Goal: Transaction & Acquisition: Purchase product/service

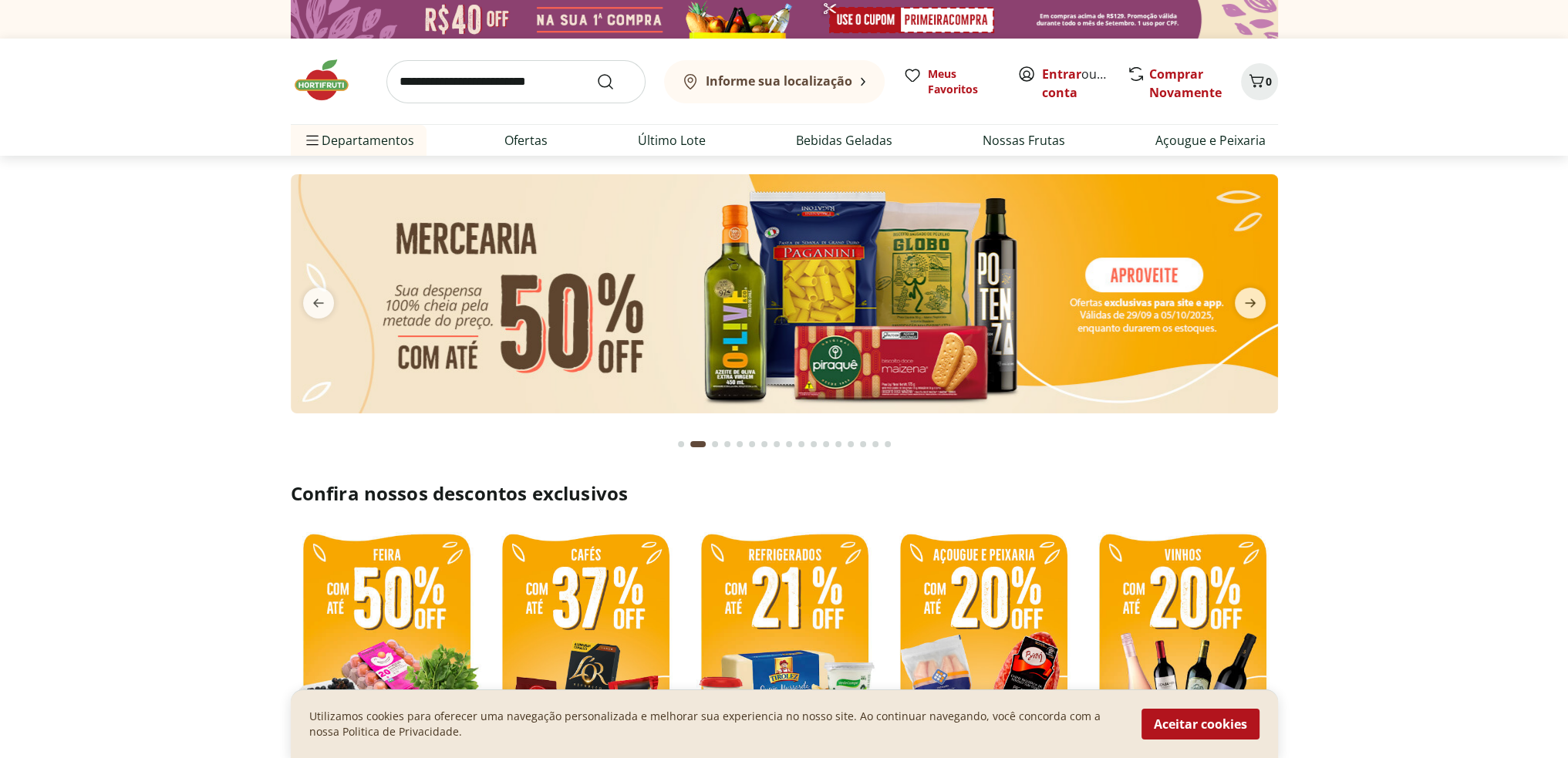
click at [905, 283] on img at bounding box center [784, 294] width 987 height 239
select select "**********"
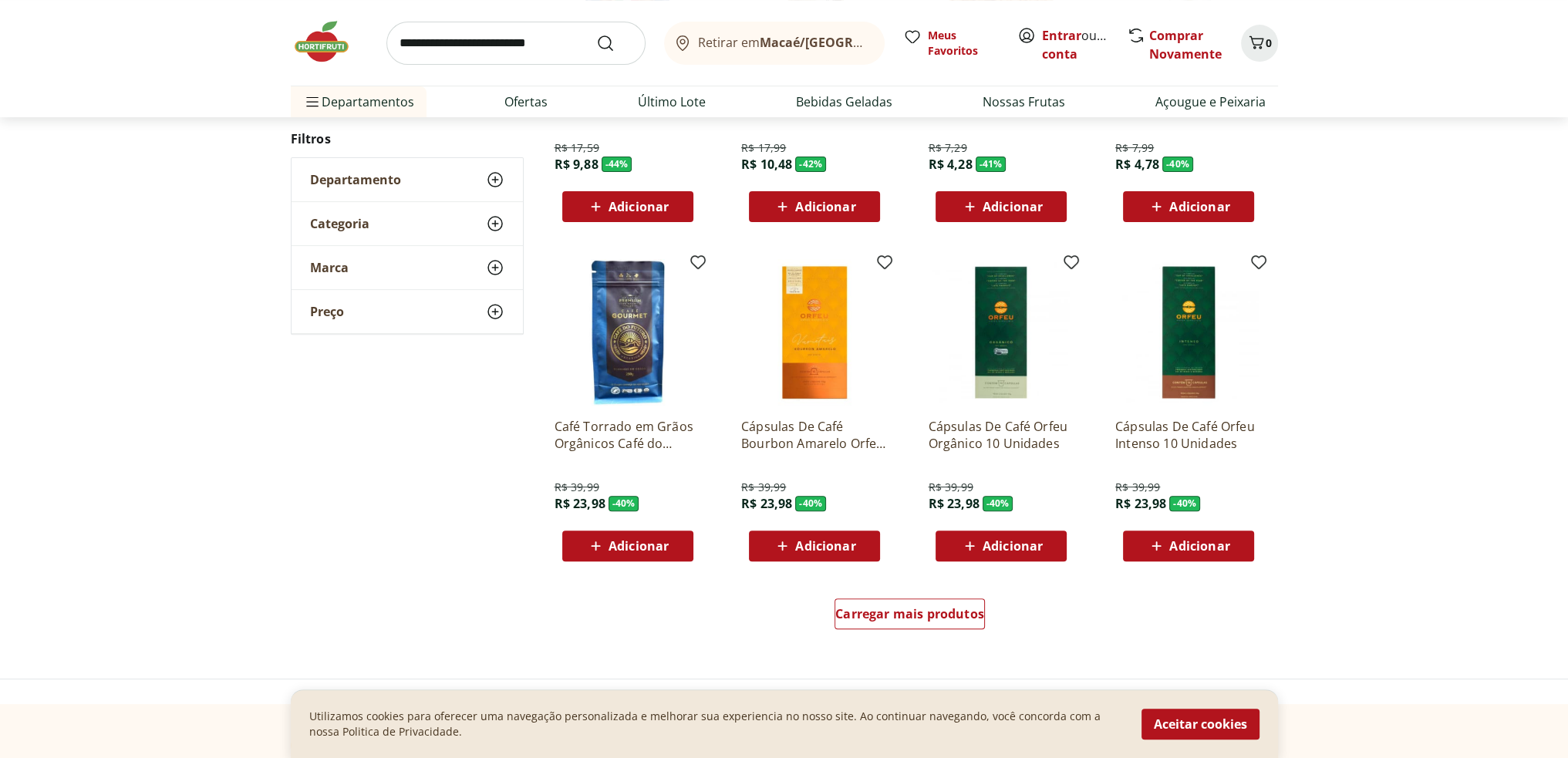
scroll to position [694, 0]
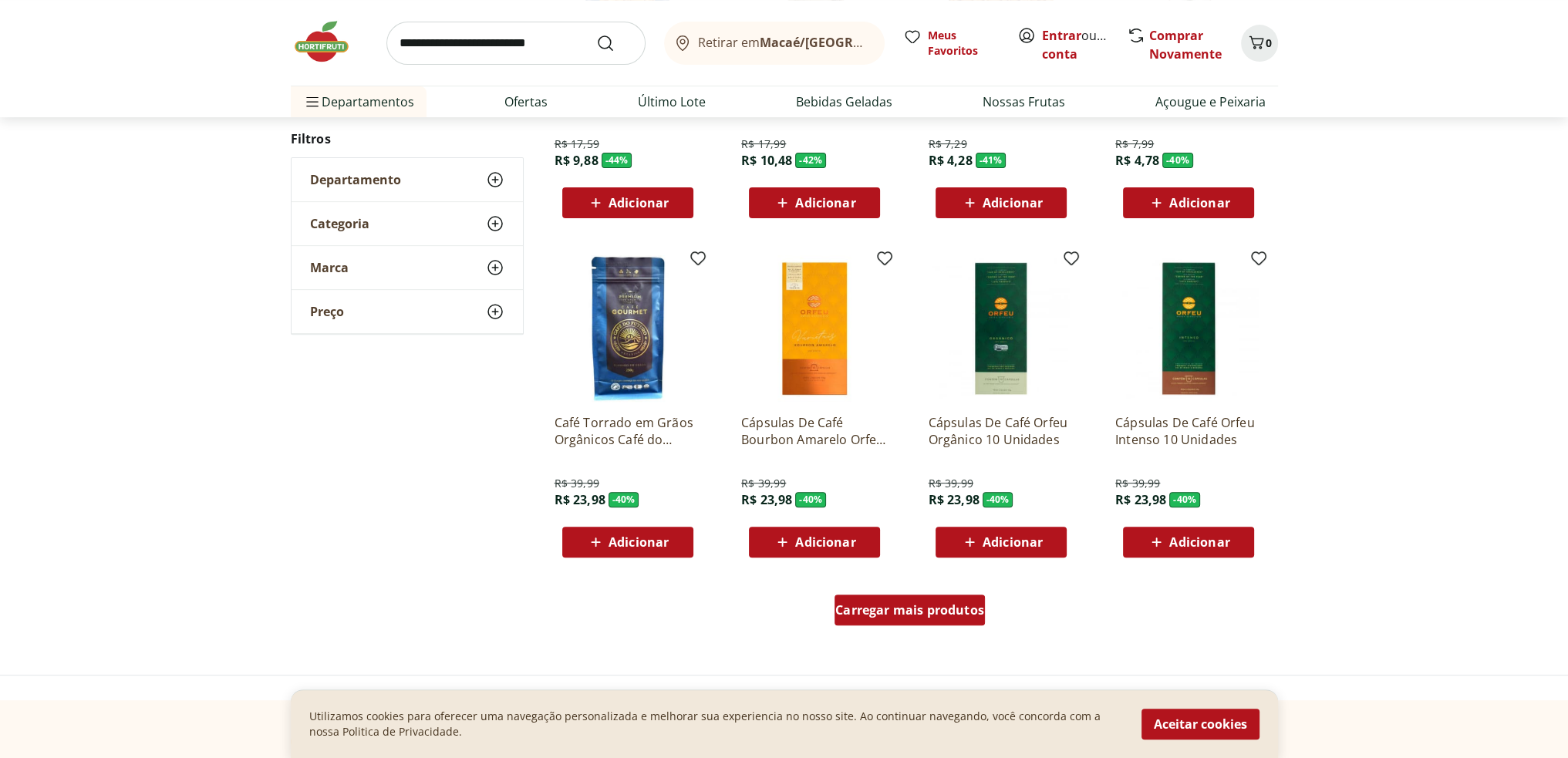
click at [923, 616] on span "Carregar mais produtos" at bounding box center [909, 610] width 148 height 12
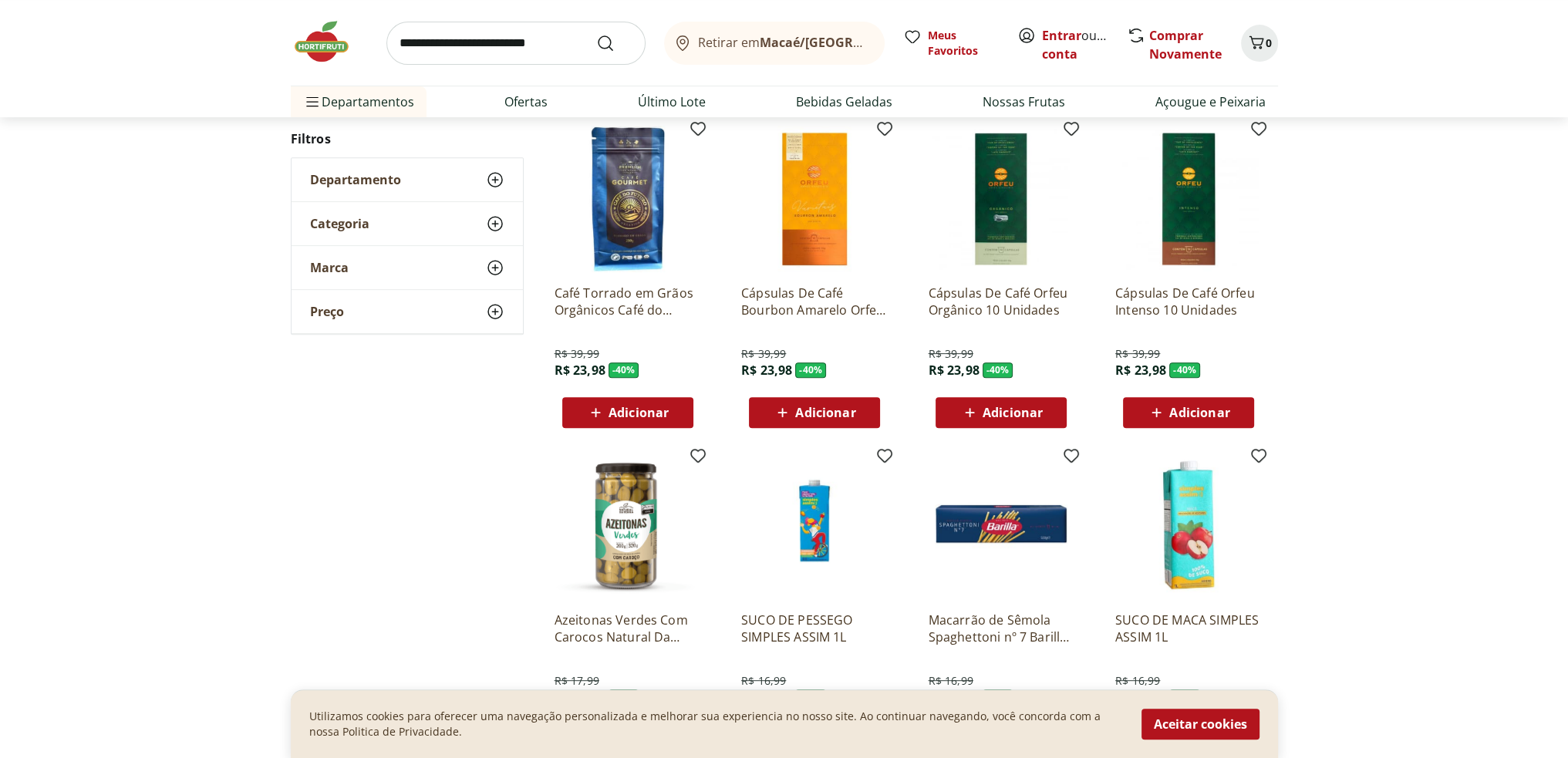
scroll to position [848, 0]
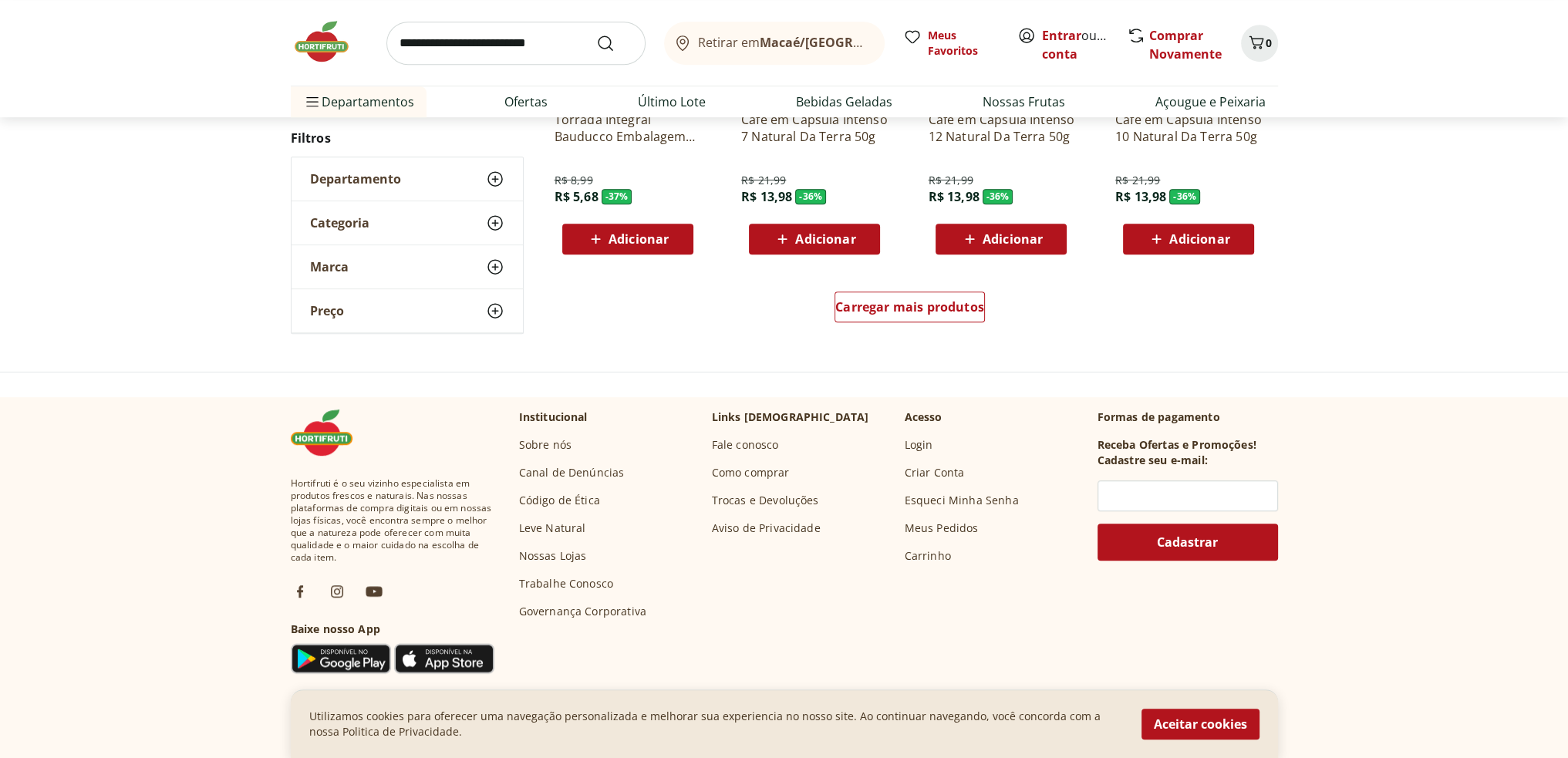
scroll to position [1080, 0]
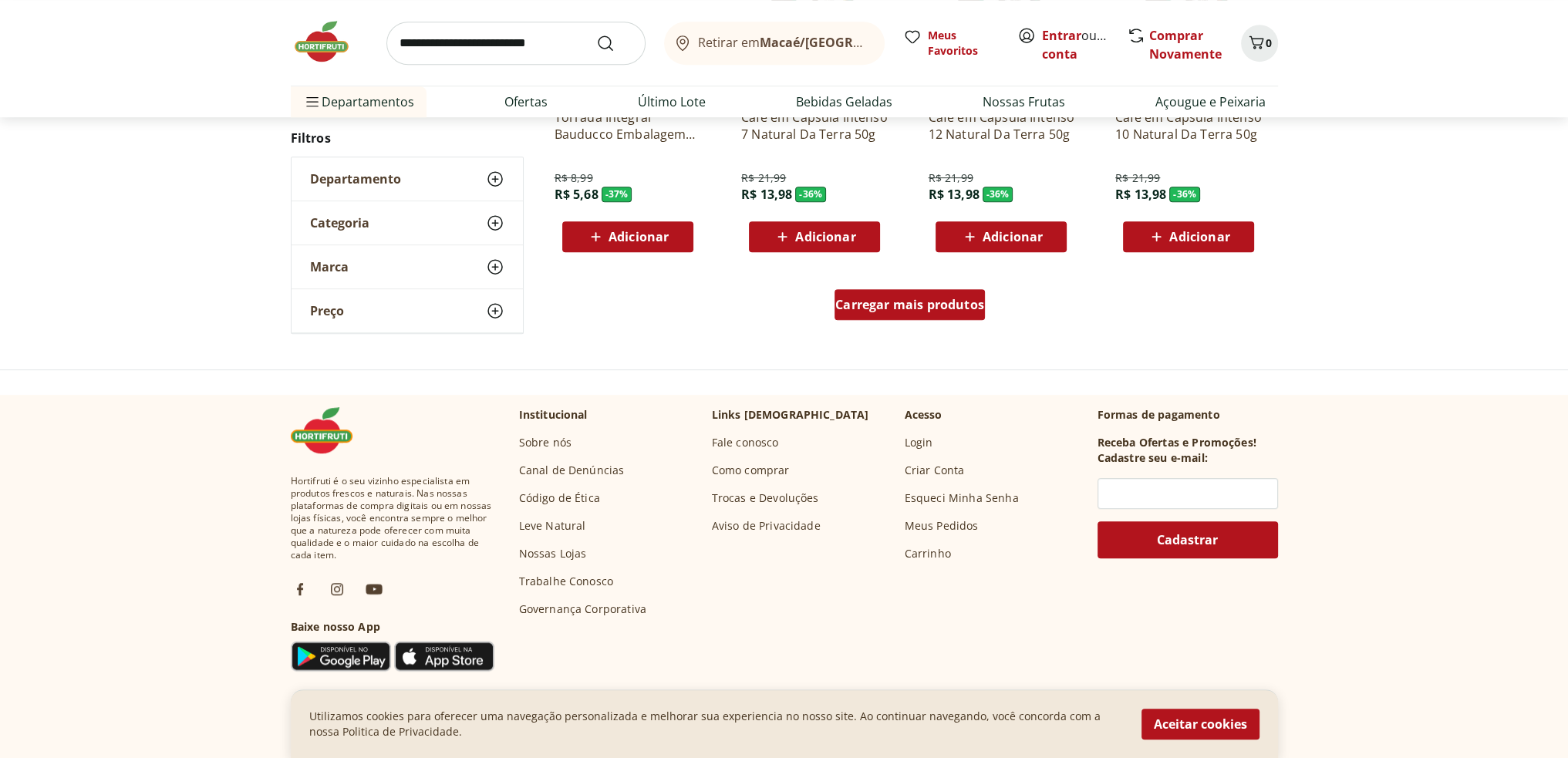
click at [869, 290] on div "Carregar mais produtos" at bounding box center [909, 304] width 150 height 31
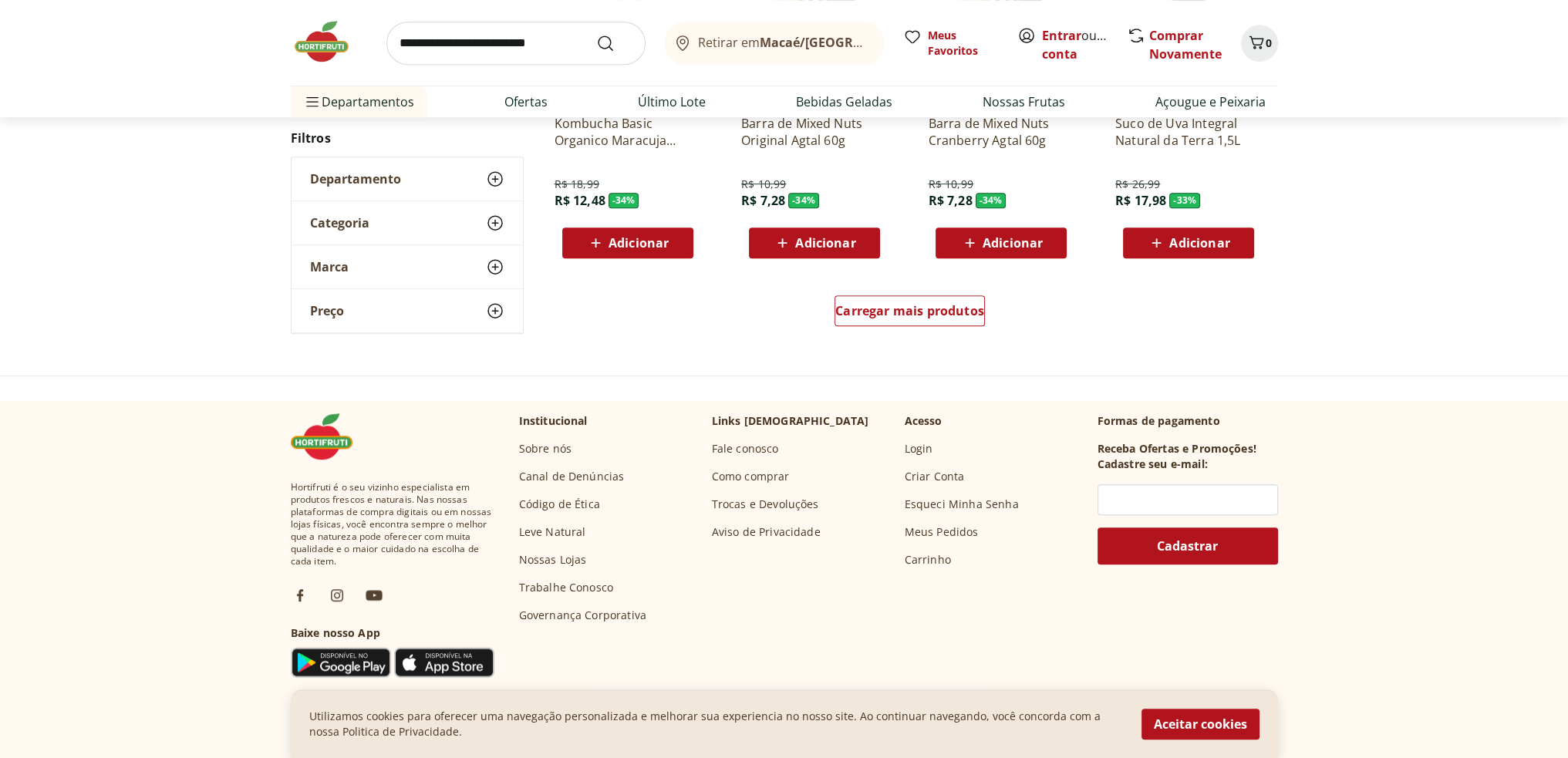
scroll to position [1076, 0]
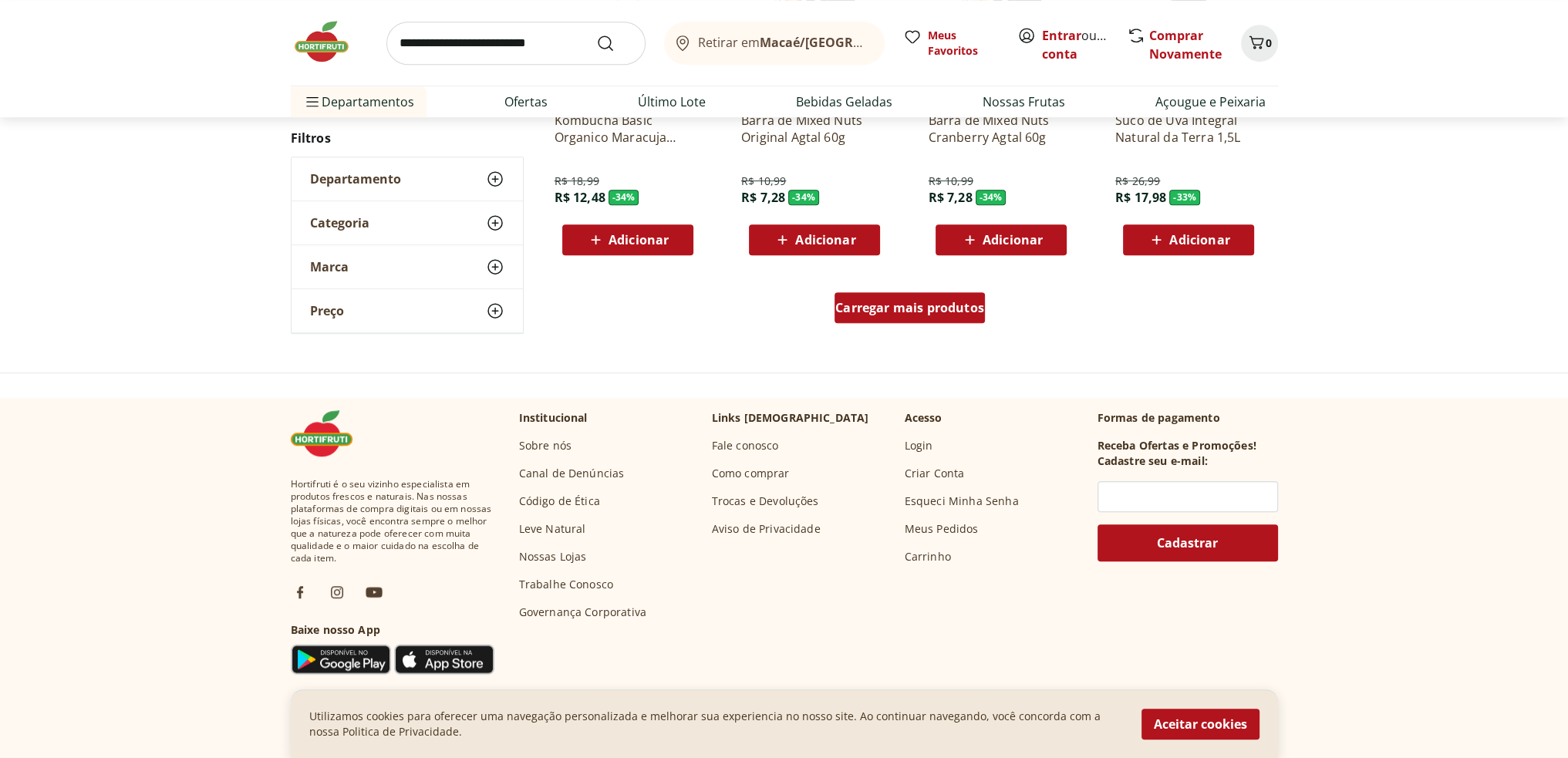
click at [883, 304] on span "Carregar mais produtos" at bounding box center [909, 308] width 148 height 12
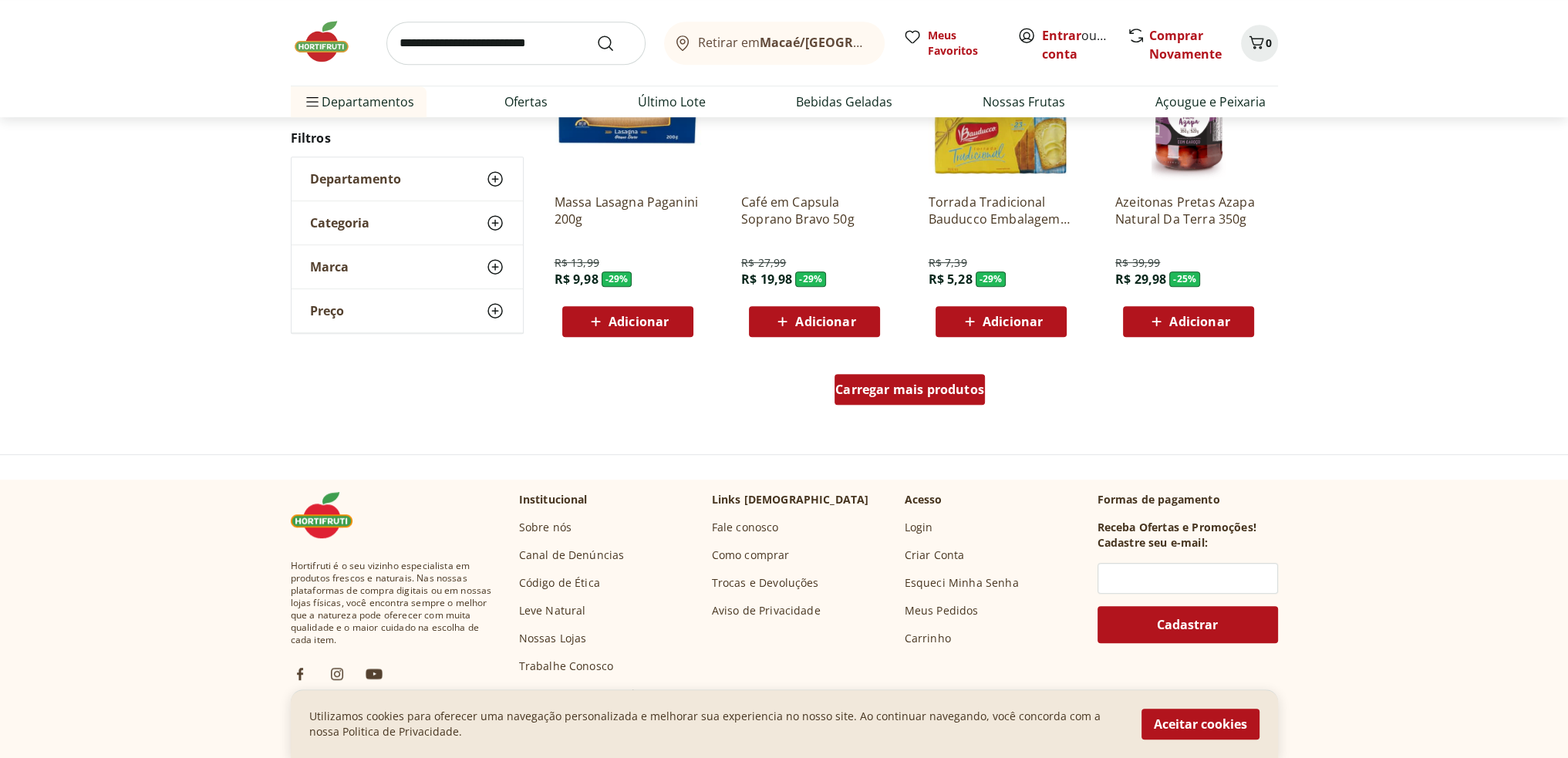
scroll to position [996, 0]
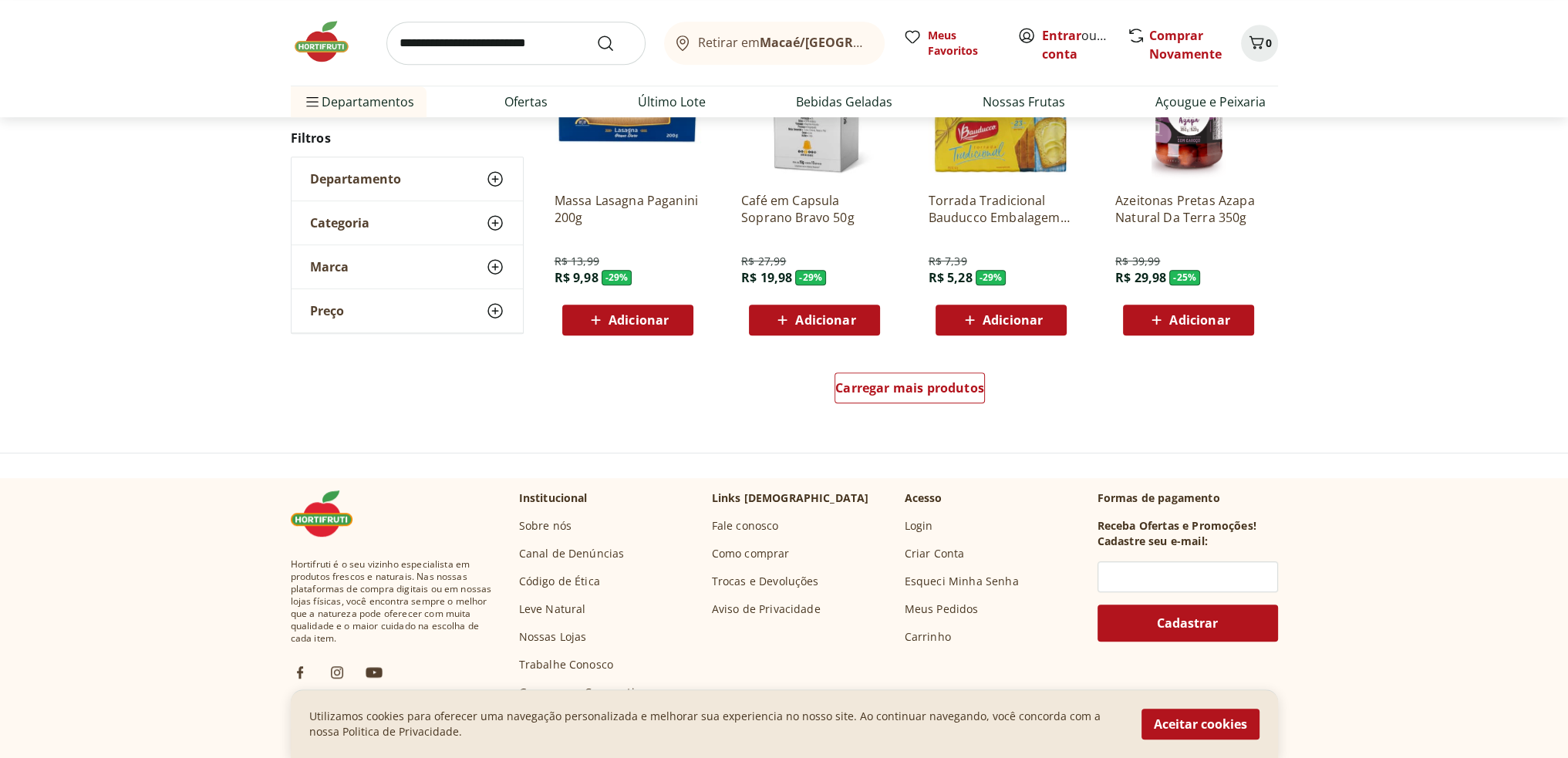
drag, startPoint x: 885, startPoint y: 302, endPoint x: 869, endPoint y: 359, distance: 59.2
click at [876, 342] on div "Café em Capsula Soprano Bravo 50g R$ 27,99 R$ 19,98 - 29 % Adicionar" at bounding box center [814, 184] width 172 height 327
click at [887, 389] on span "Carregar mais produtos" at bounding box center [909, 388] width 148 height 12
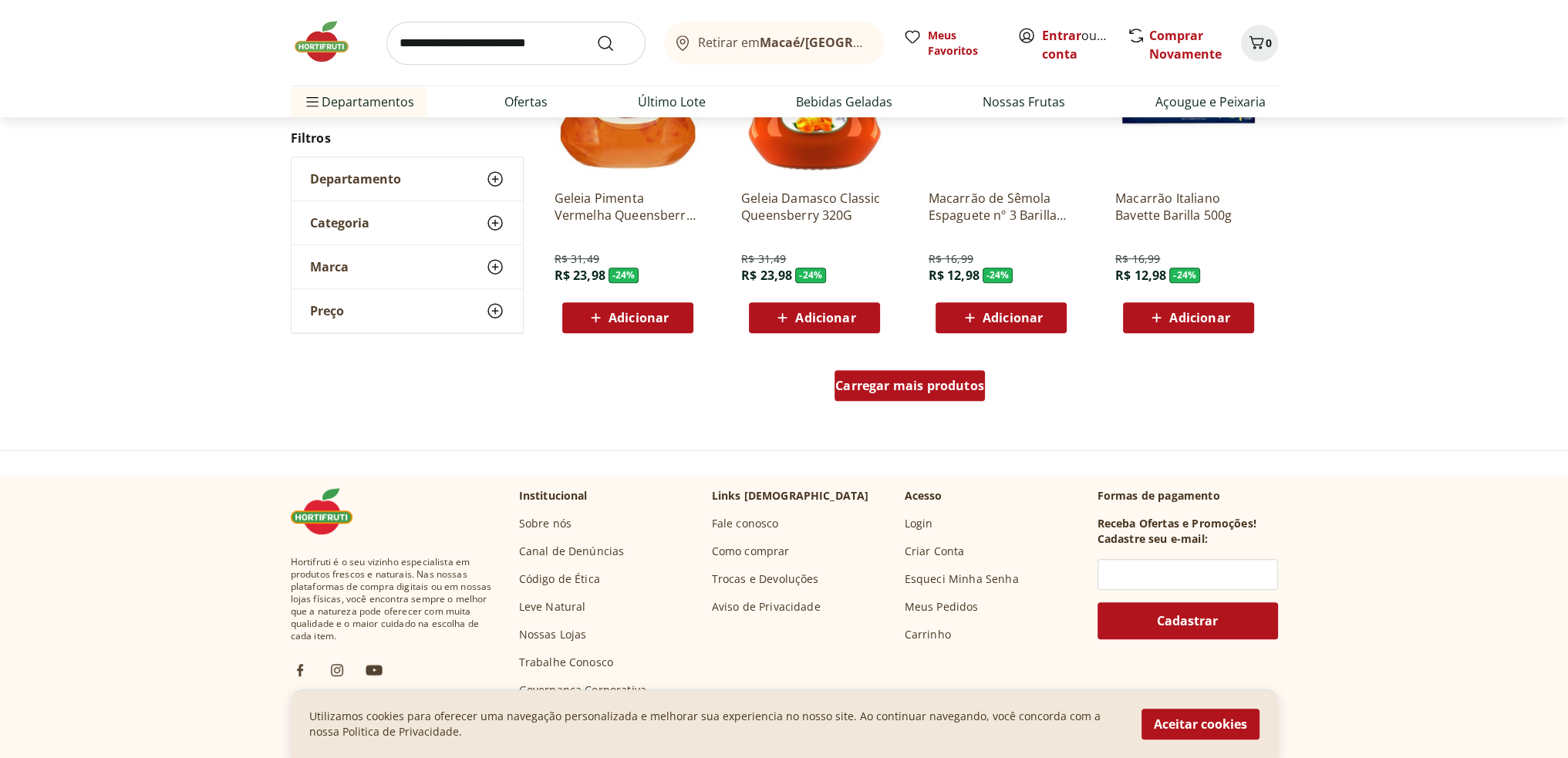
scroll to position [993, 0]
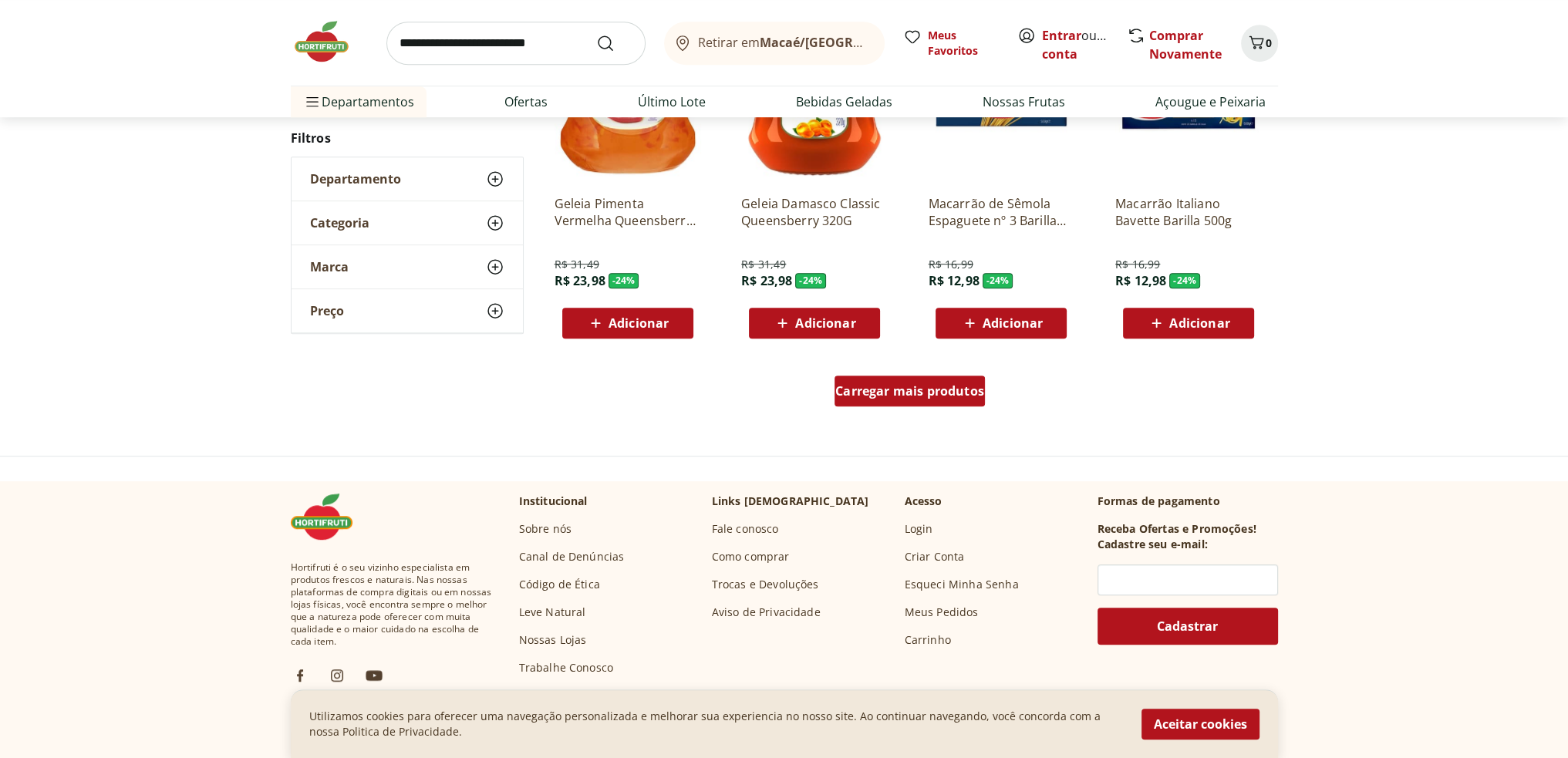
click at [913, 389] on span "Carregar mais produtos" at bounding box center [909, 390] width 148 height 12
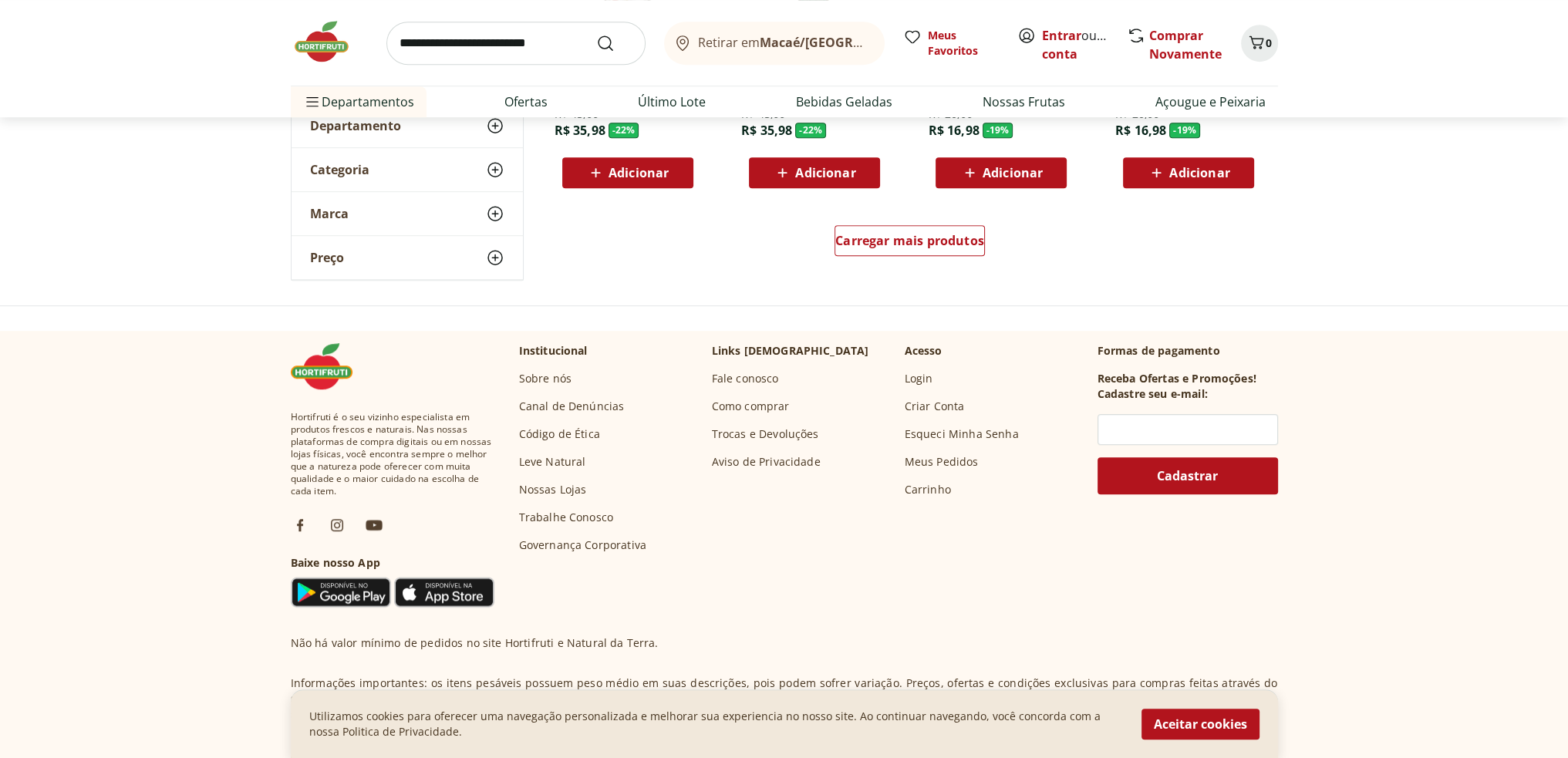
scroll to position [1144, 0]
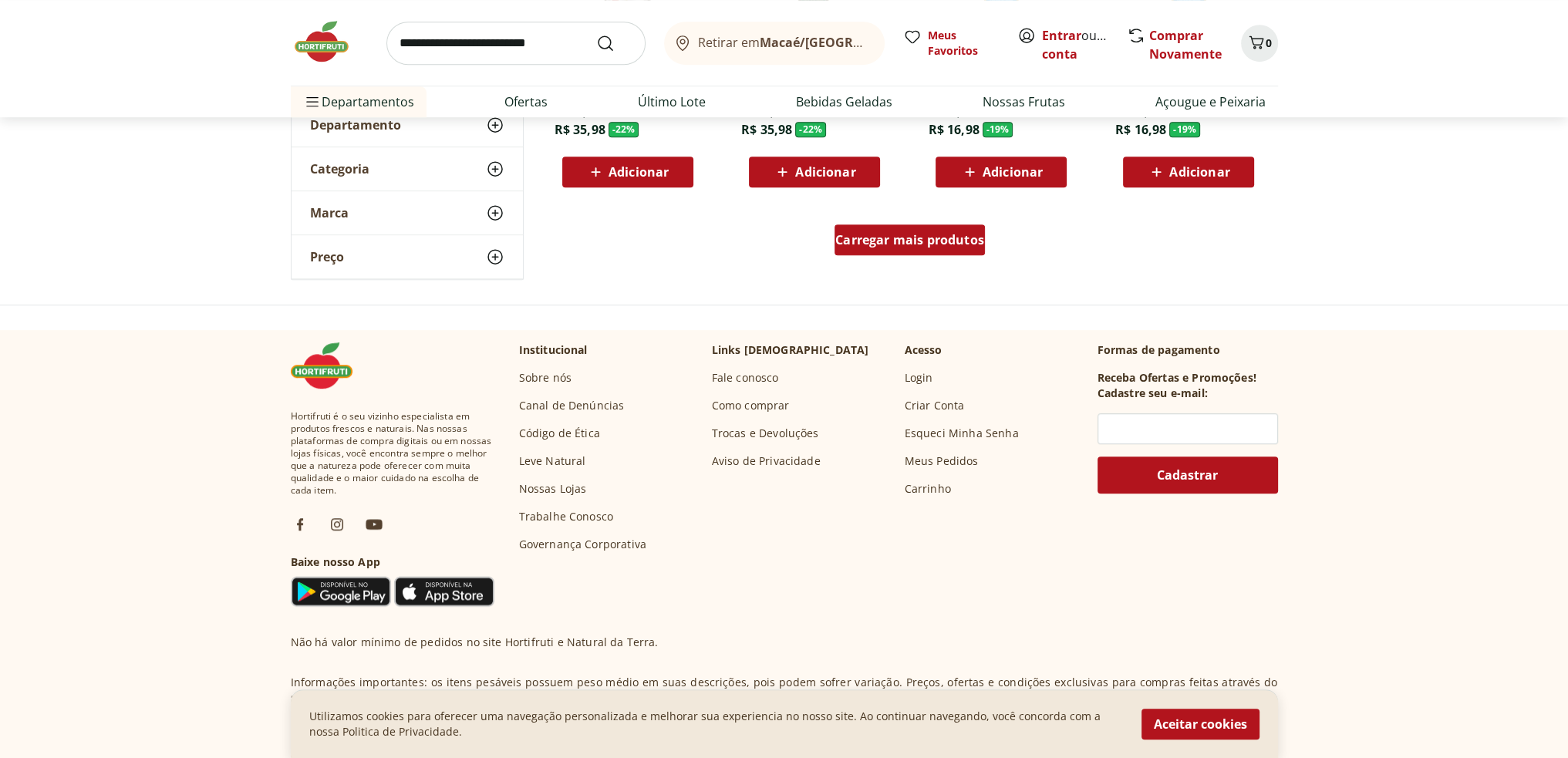
click at [930, 245] on span "Carregar mais produtos" at bounding box center [909, 239] width 148 height 12
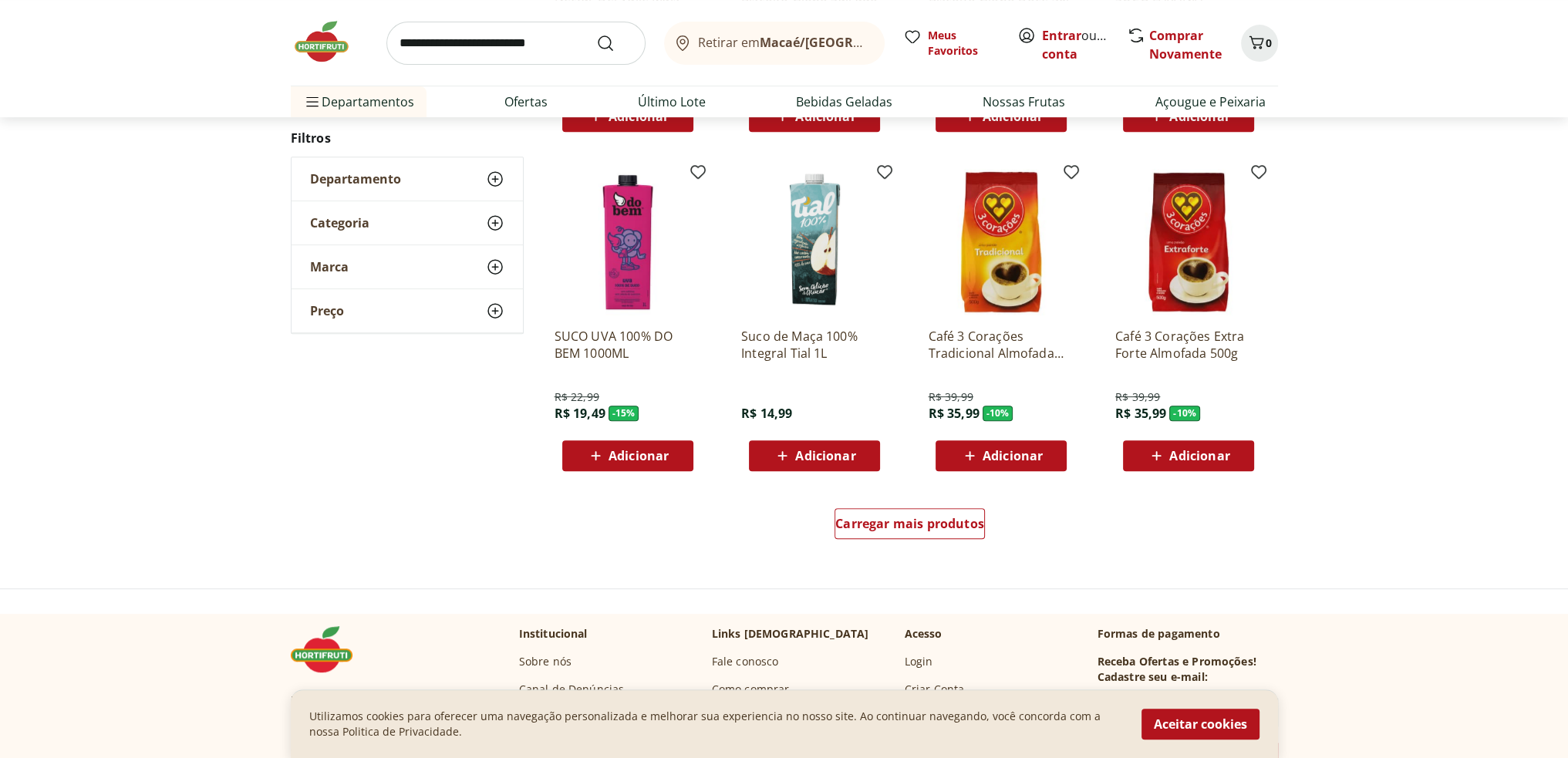
scroll to position [910, 0]
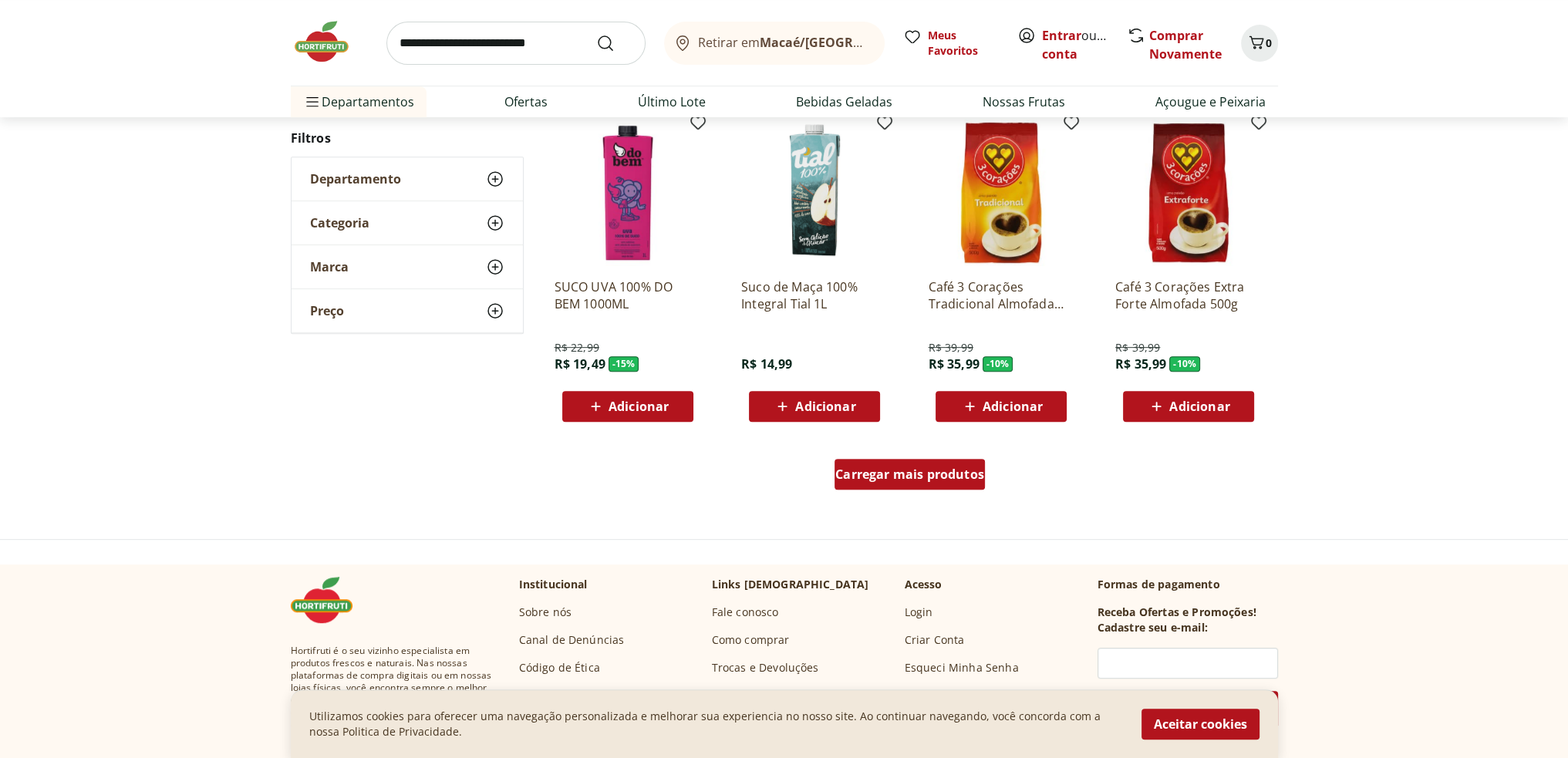
click at [913, 465] on div "Carregar mais produtos" at bounding box center [909, 473] width 150 height 31
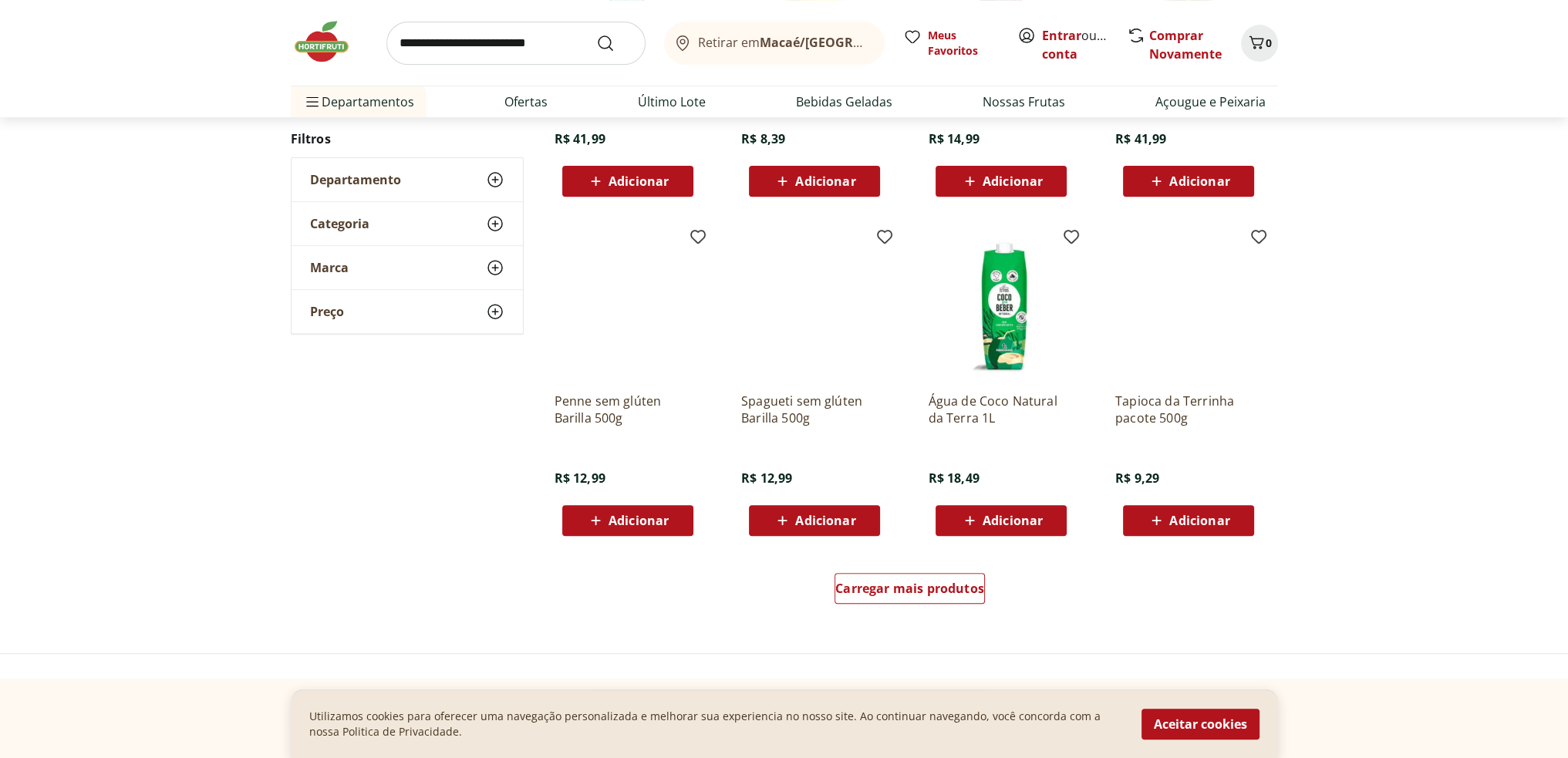
scroll to position [848, 0]
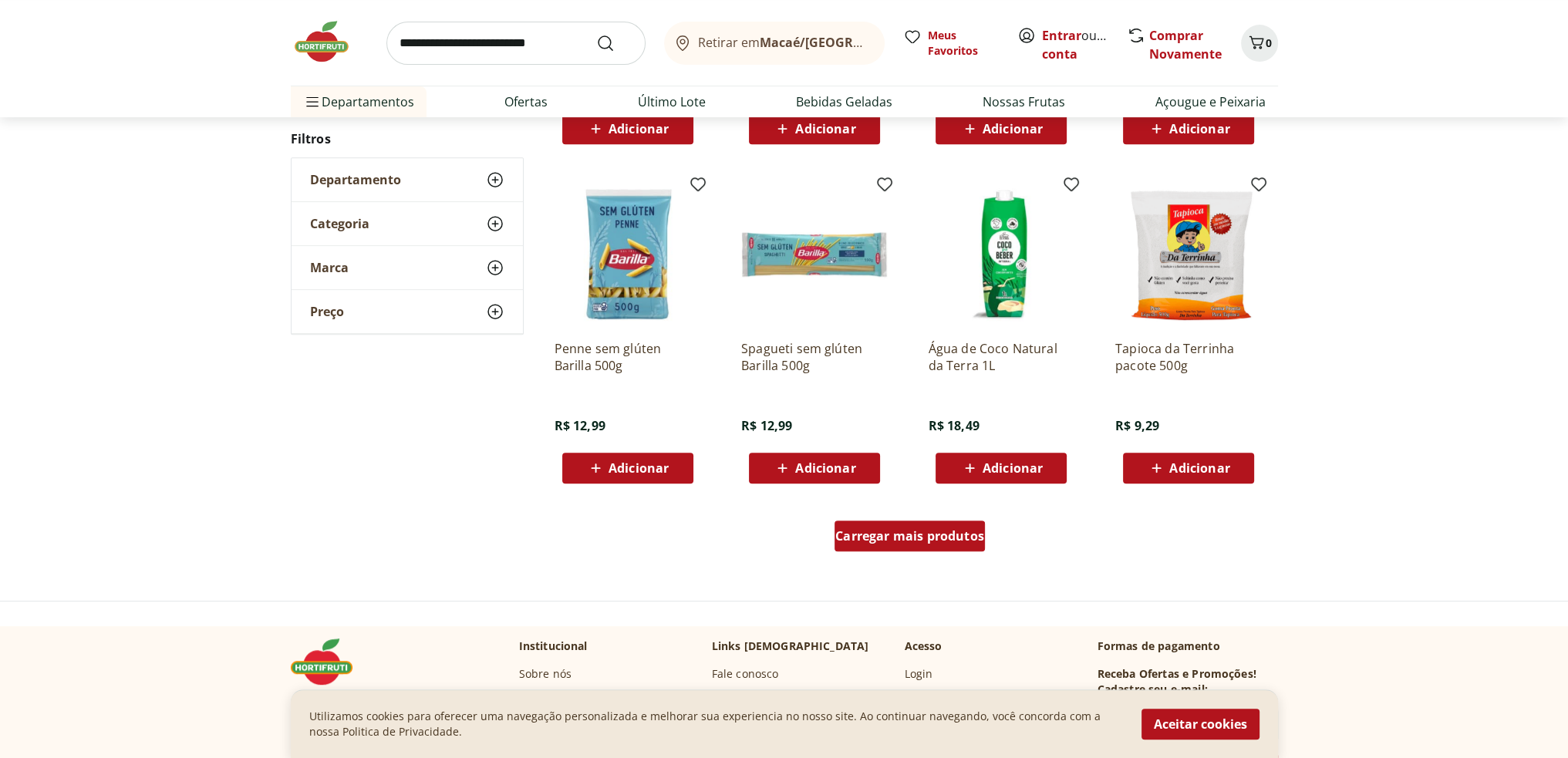
click at [905, 548] on div "Carregar mais produtos" at bounding box center [909, 535] width 150 height 31
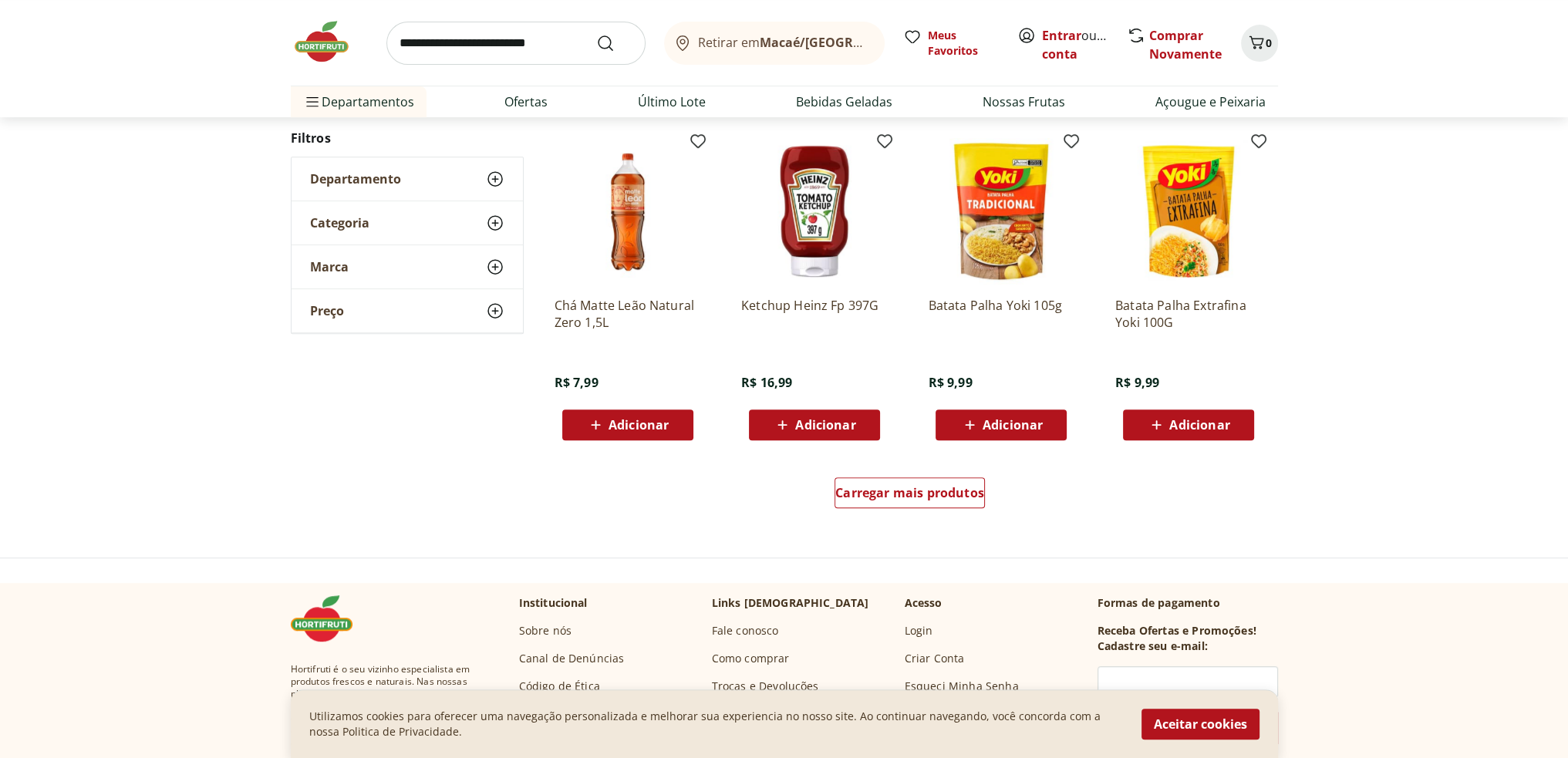
scroll to position [1000, 0]
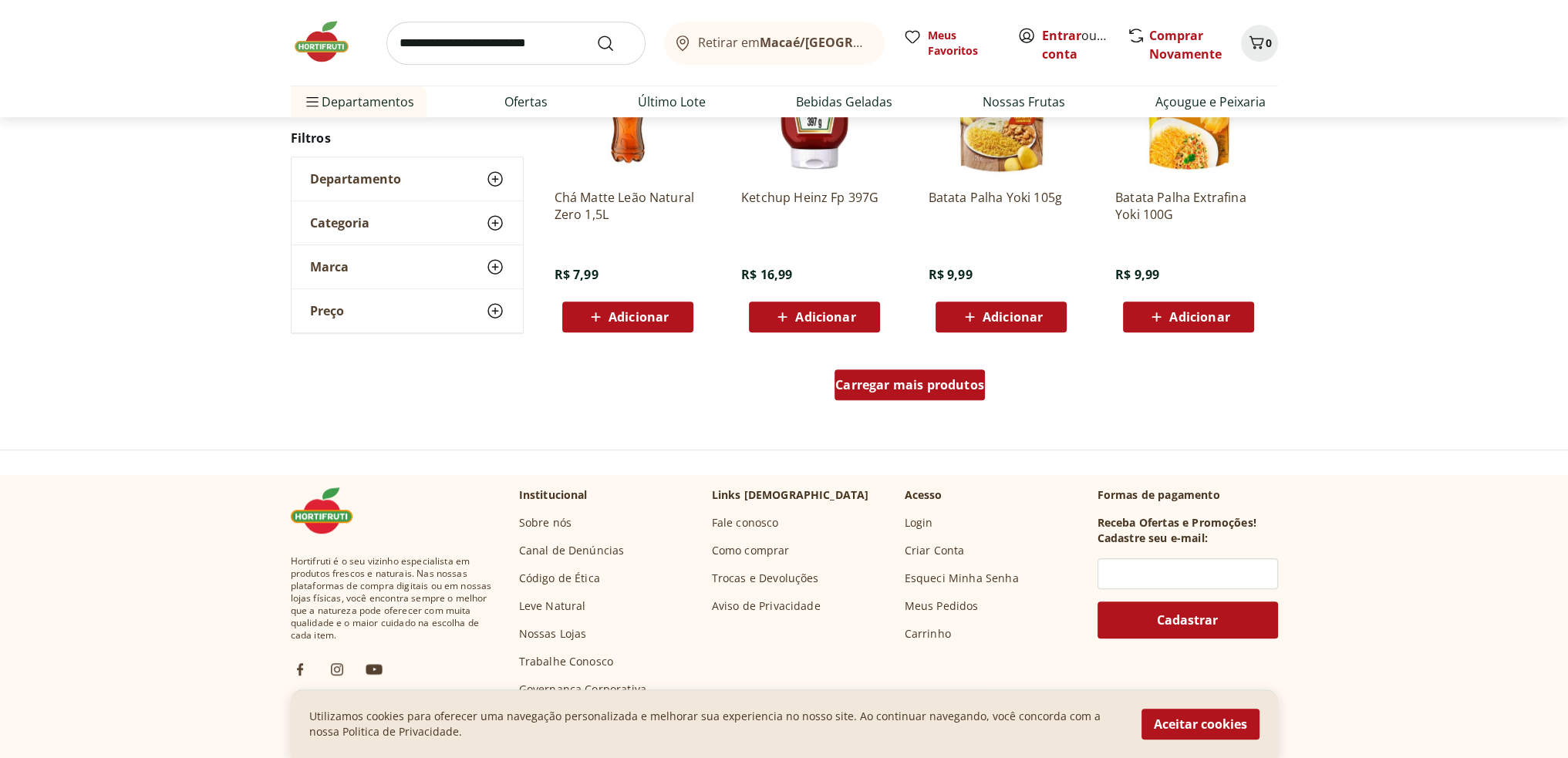
click at [940, 379] on span "Carregar mais produtos" at bounding box center [909, 384] width 148 height 12
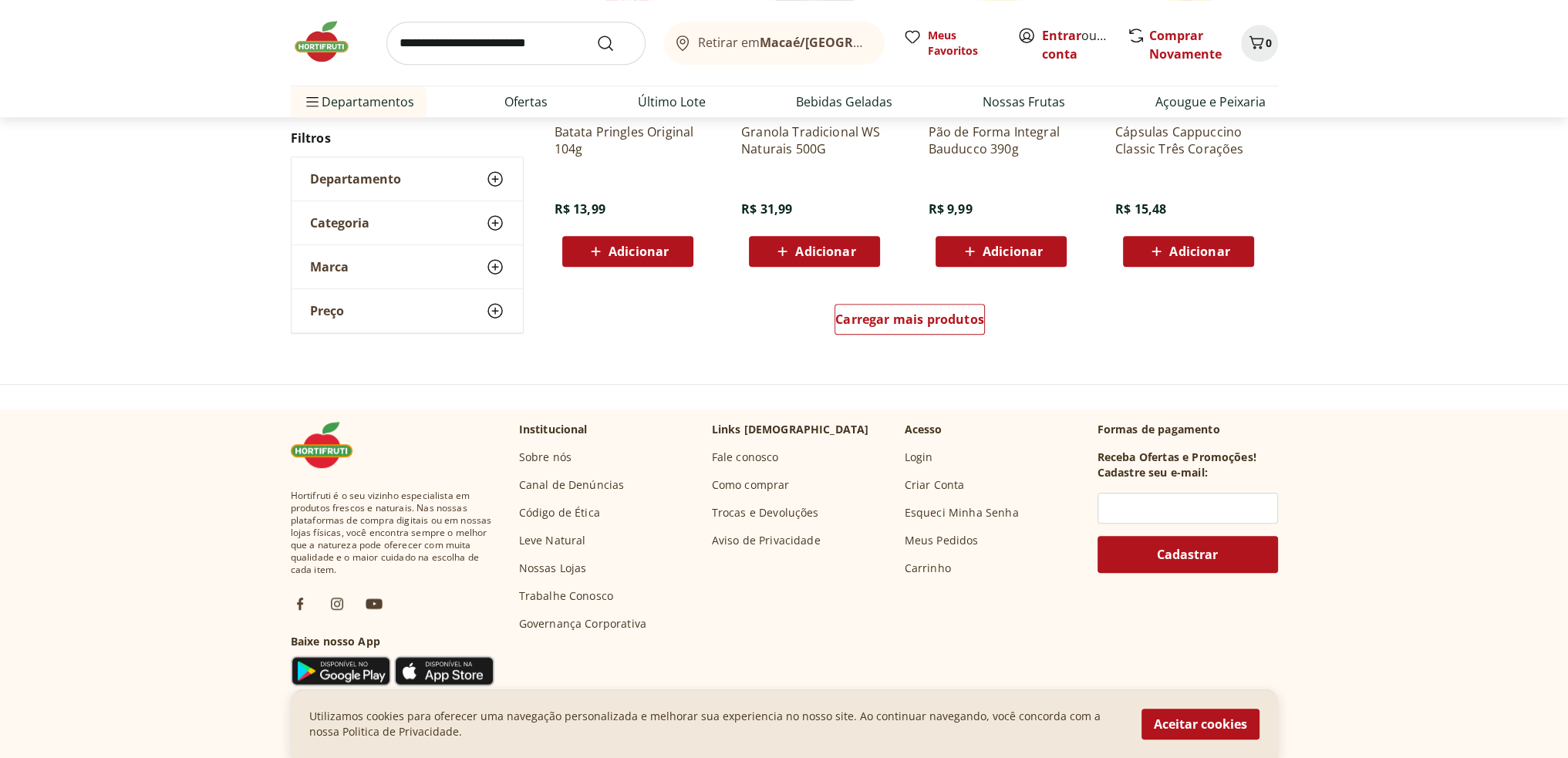
scroll to position [1073, 0]
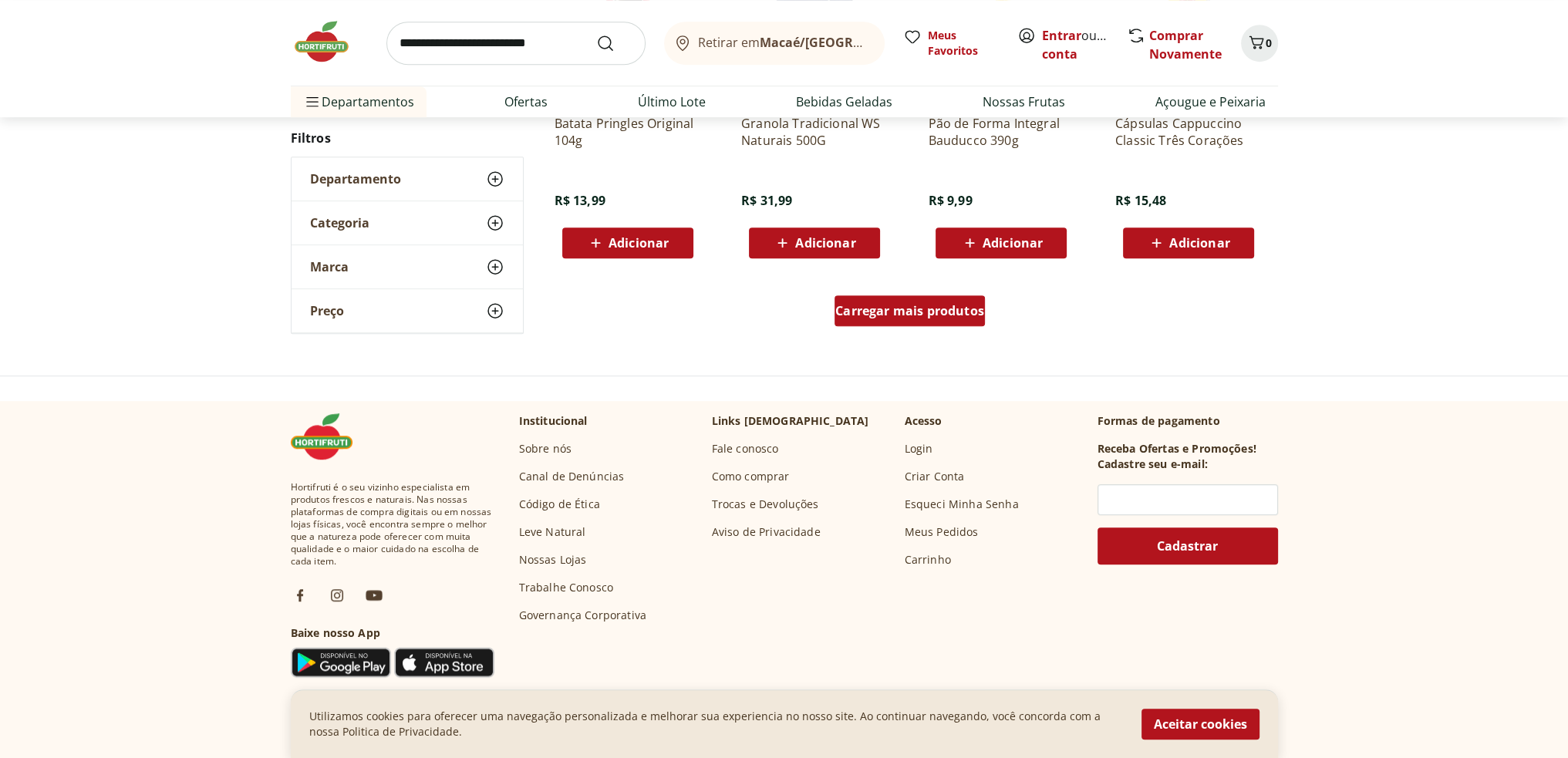
click at [924, 304] on span "Carregar mais produtos" at bounding box center [909, 310] width 148 height 12
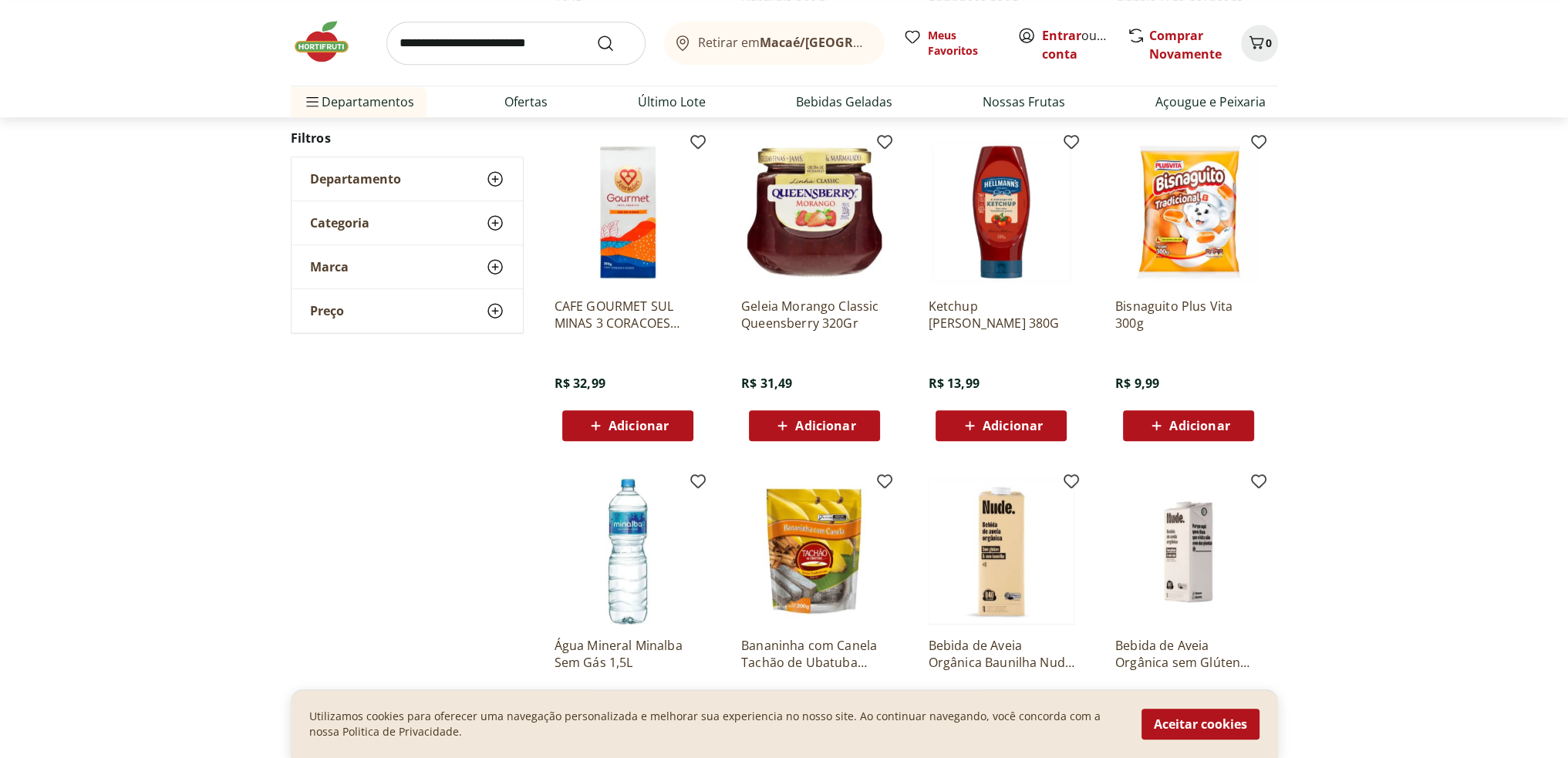
scroll to position [1227, 0]
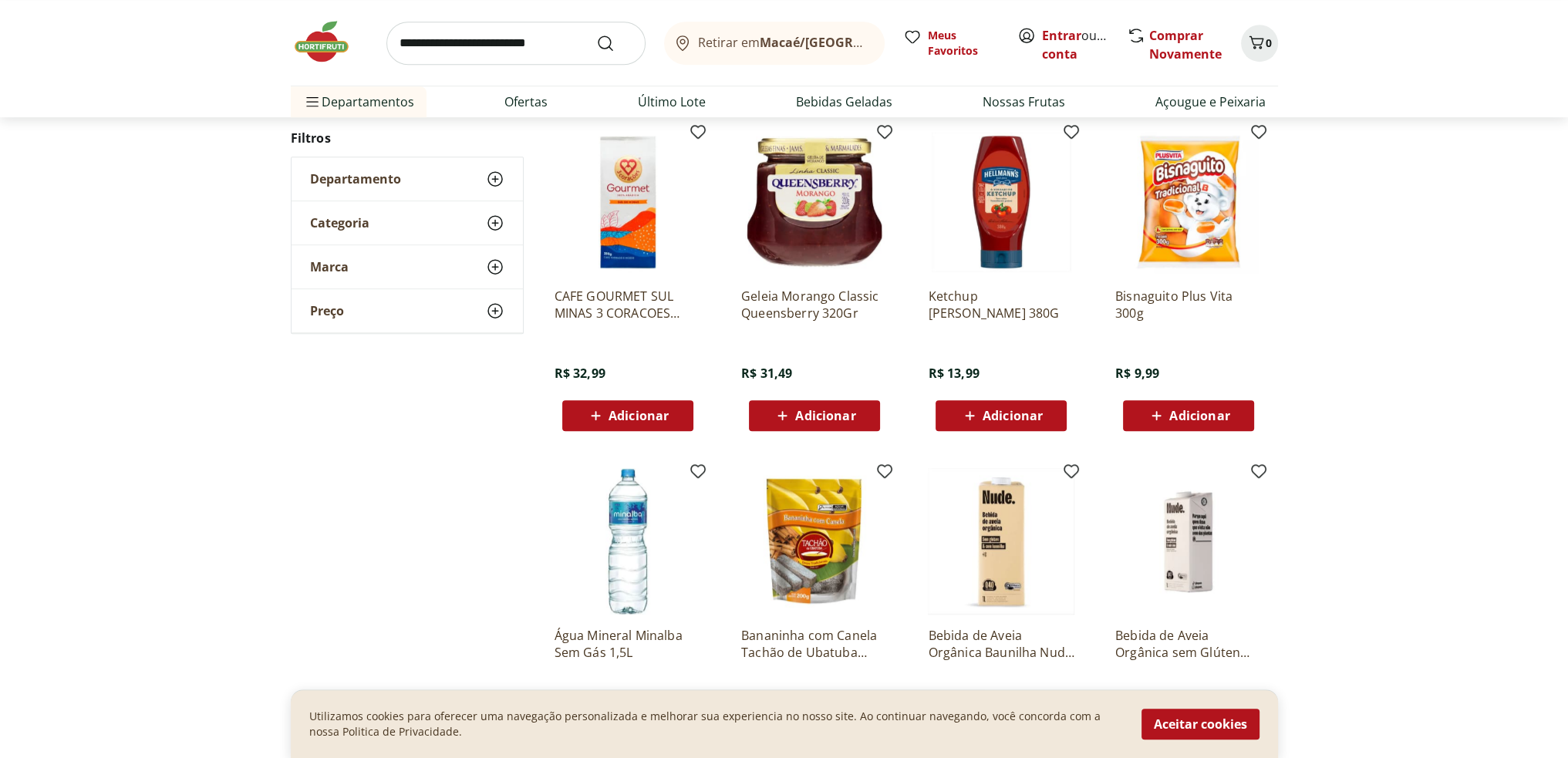
click at [487, 41] on input "search" at bounding box center [516, 43] width 259 height 43
type input "****"
click at [596, 34] on button "Submit Search" at bounding box center [614, 43] width 37 height 18
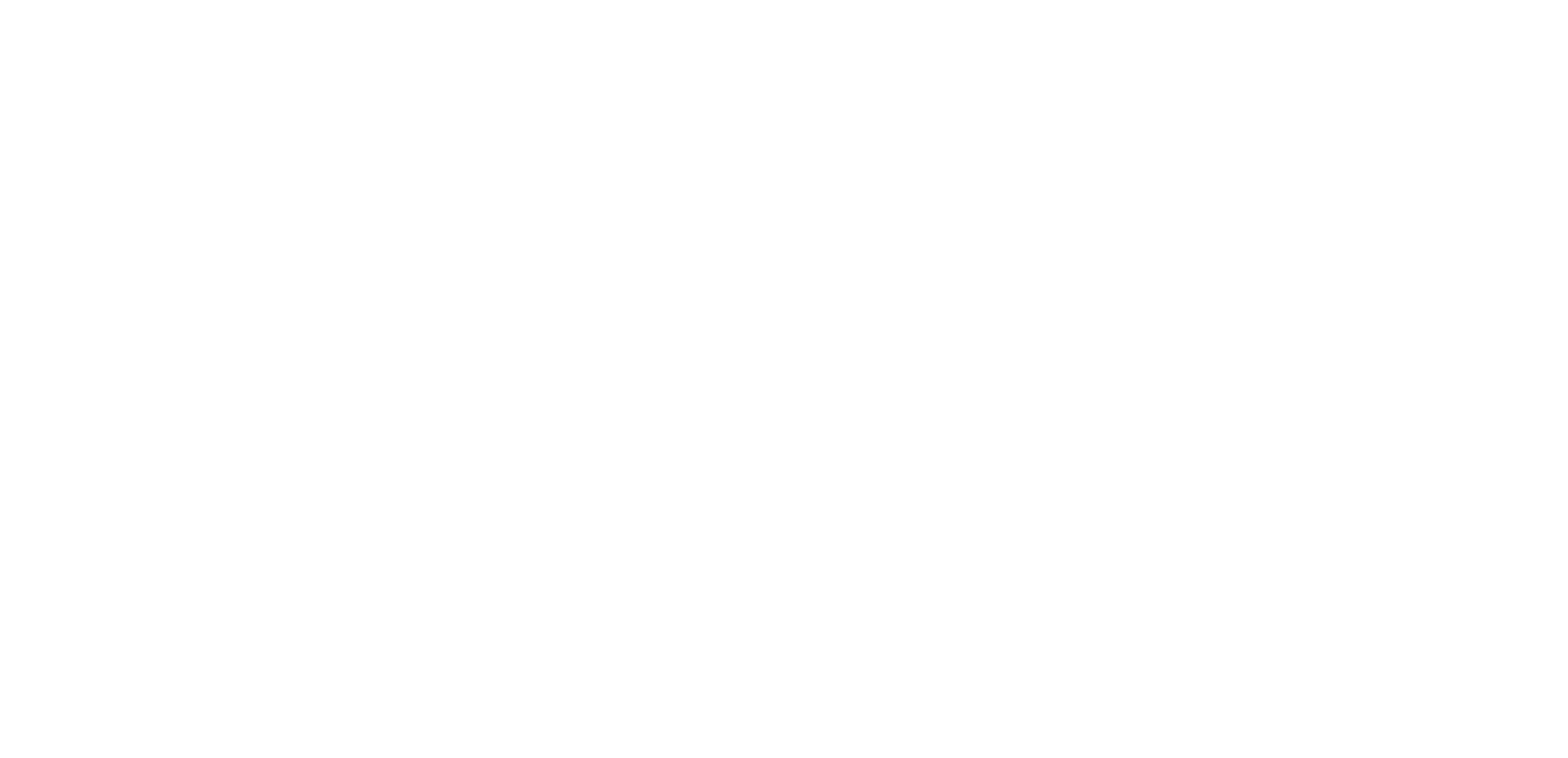
select select "**********"
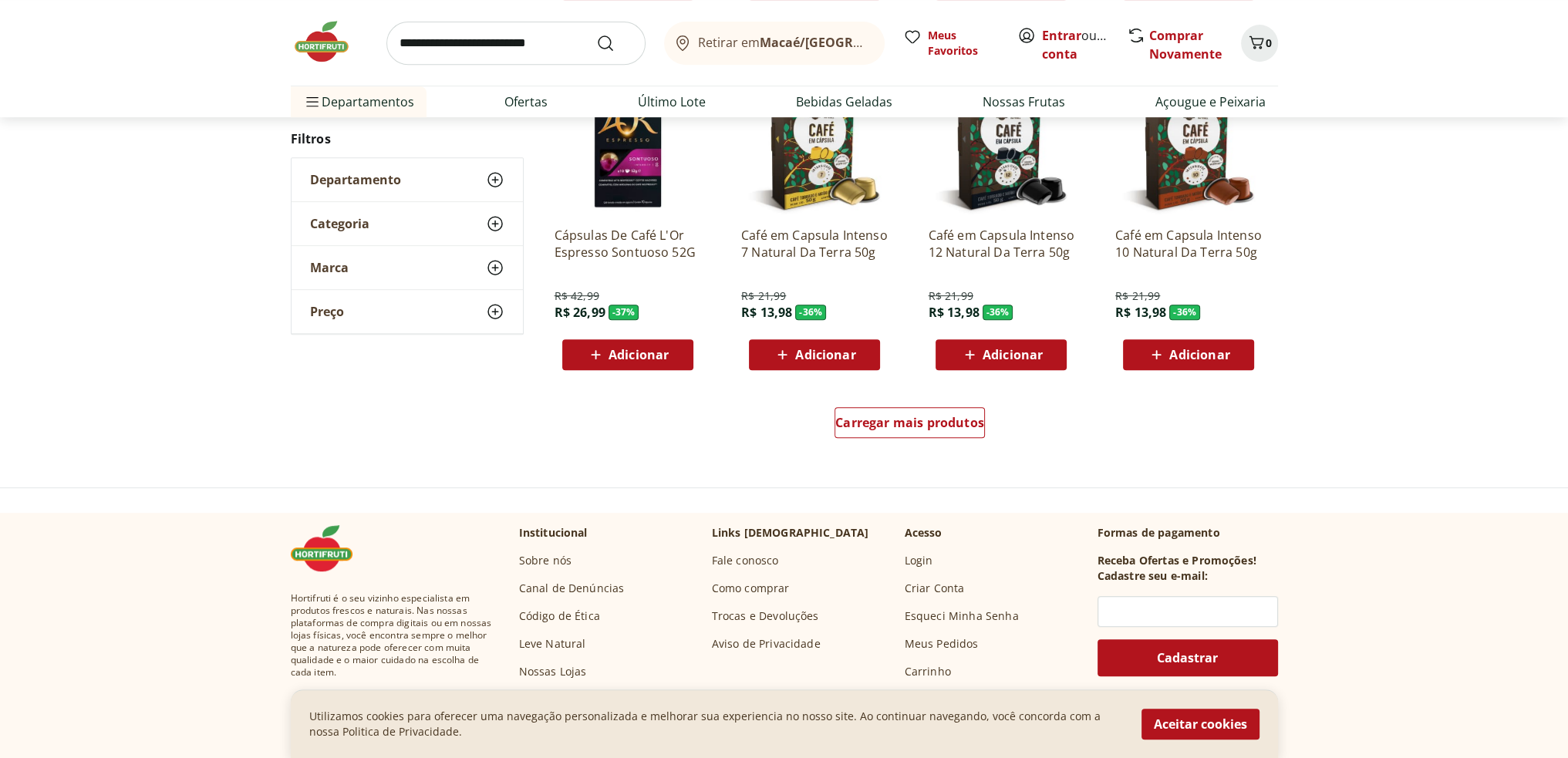
scroll to position [1002, 0]
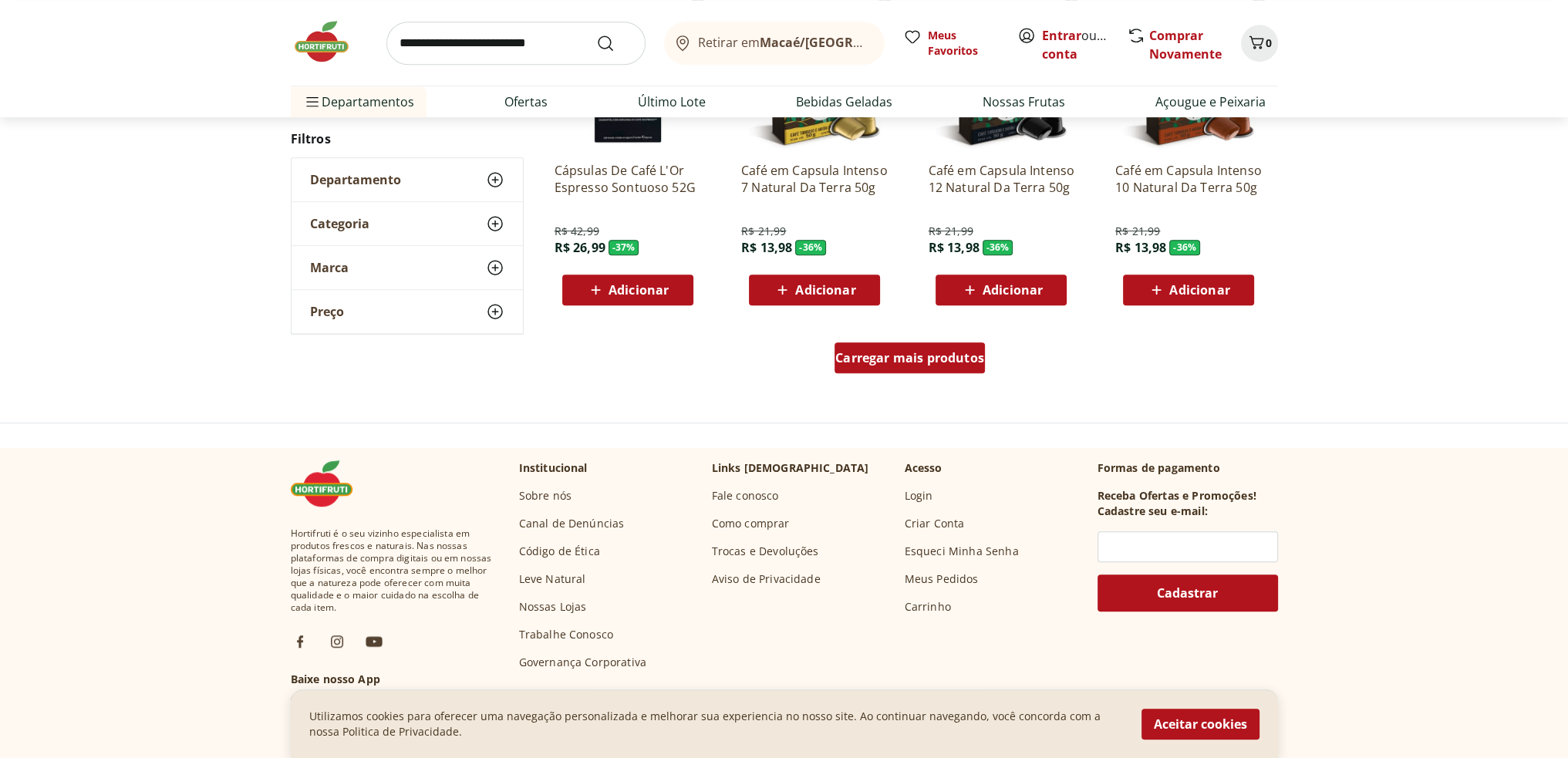
click at [885, 343] on div "Carregar mais produtos" at bounding box center [909, 357] width 150 height 31
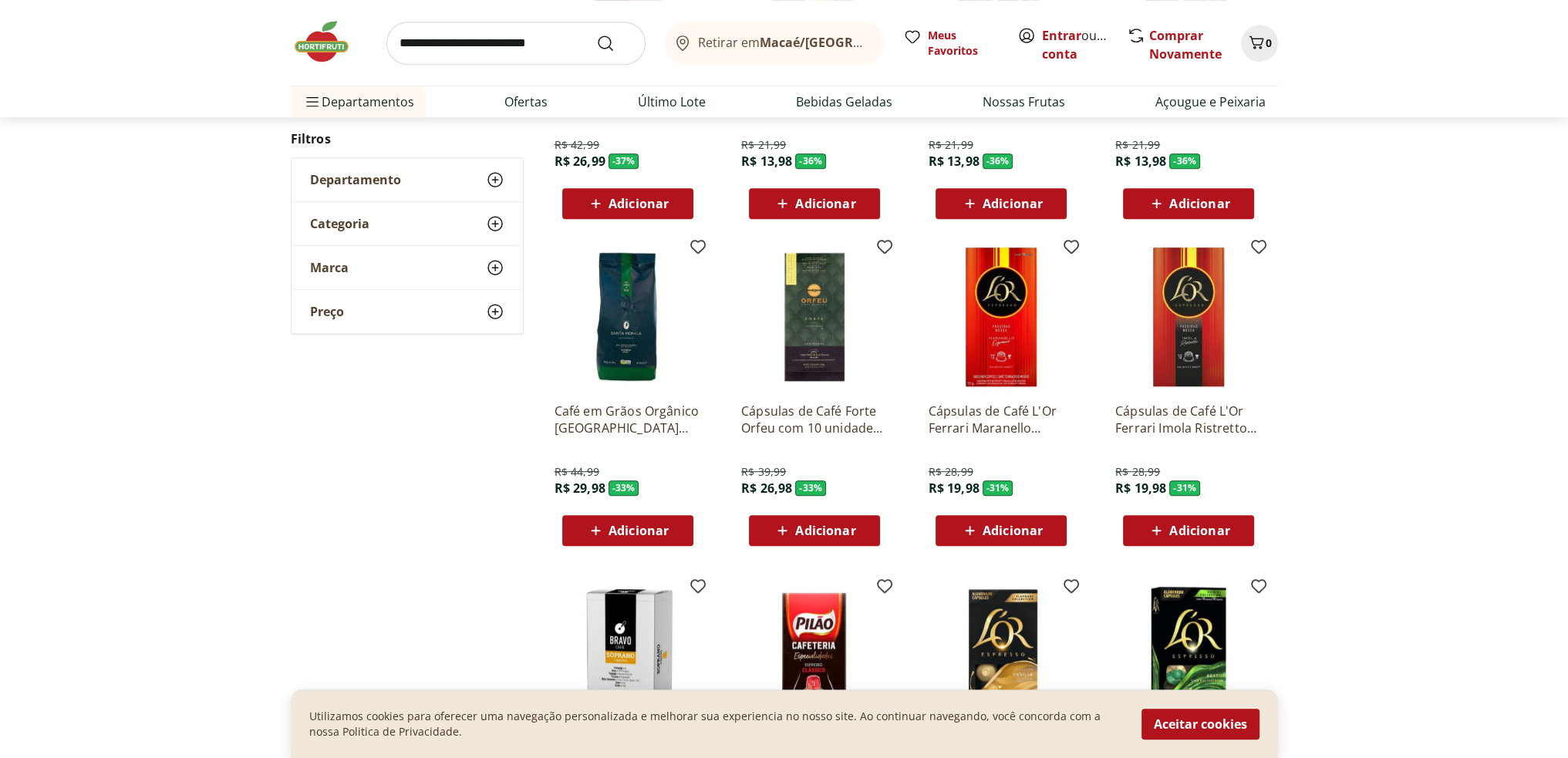
scroll to position [1234, 0]
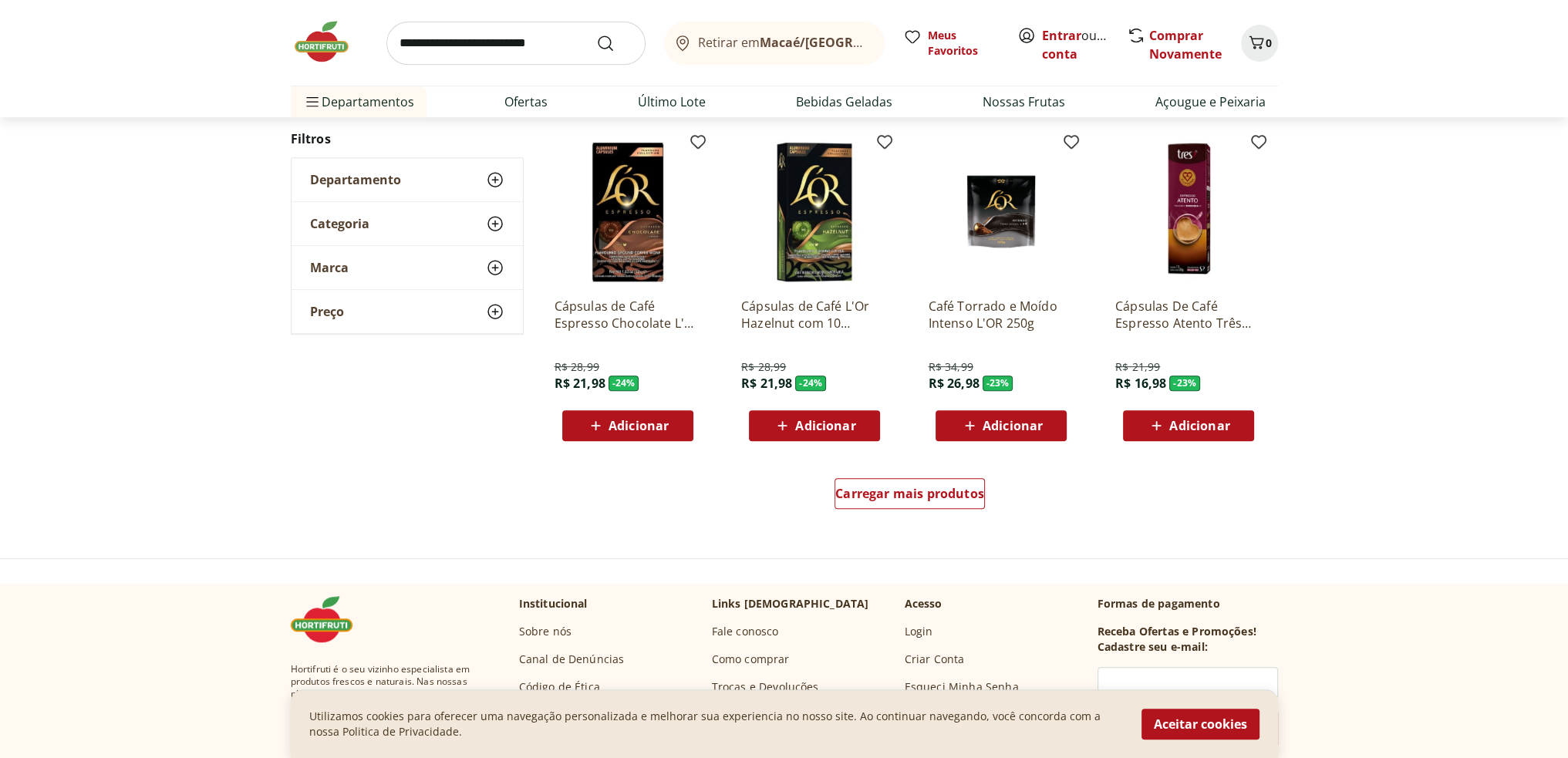
scroll to position [1000, 0]
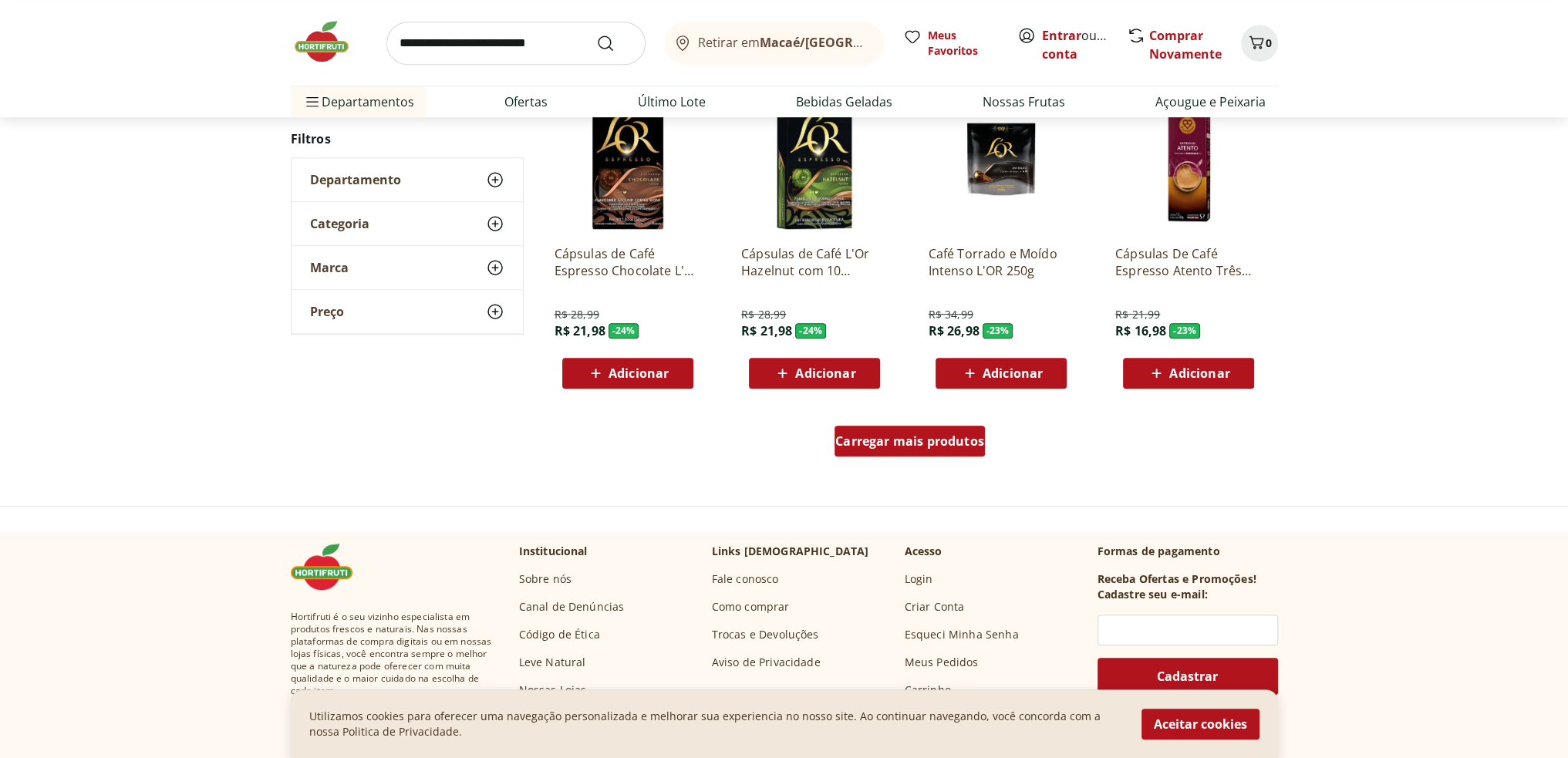
click at [885, 441] on span "Carregar mais produtos" at bounding box center [909, 440] width 148 height 12
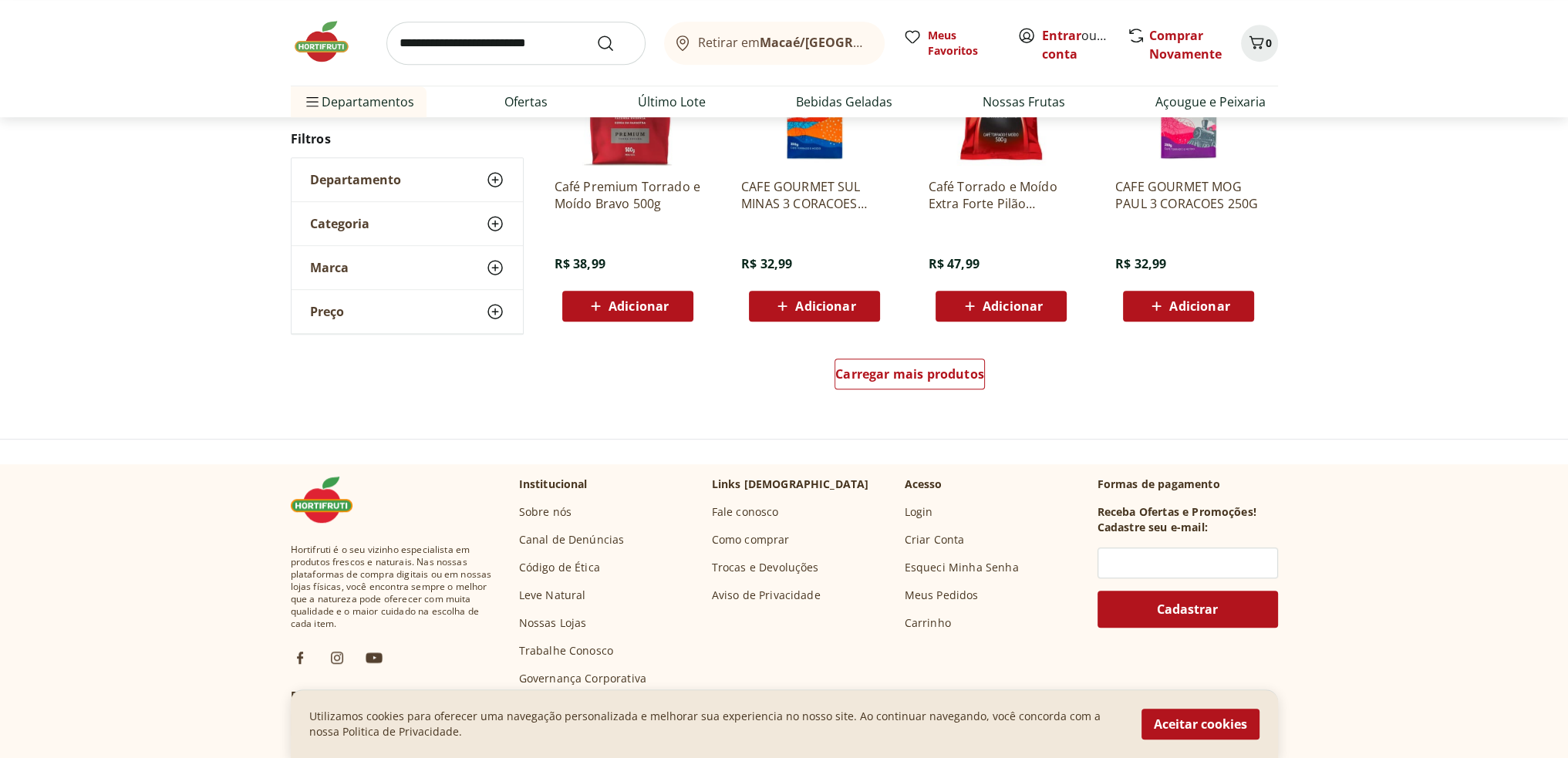
scroll to position [1073, 0]
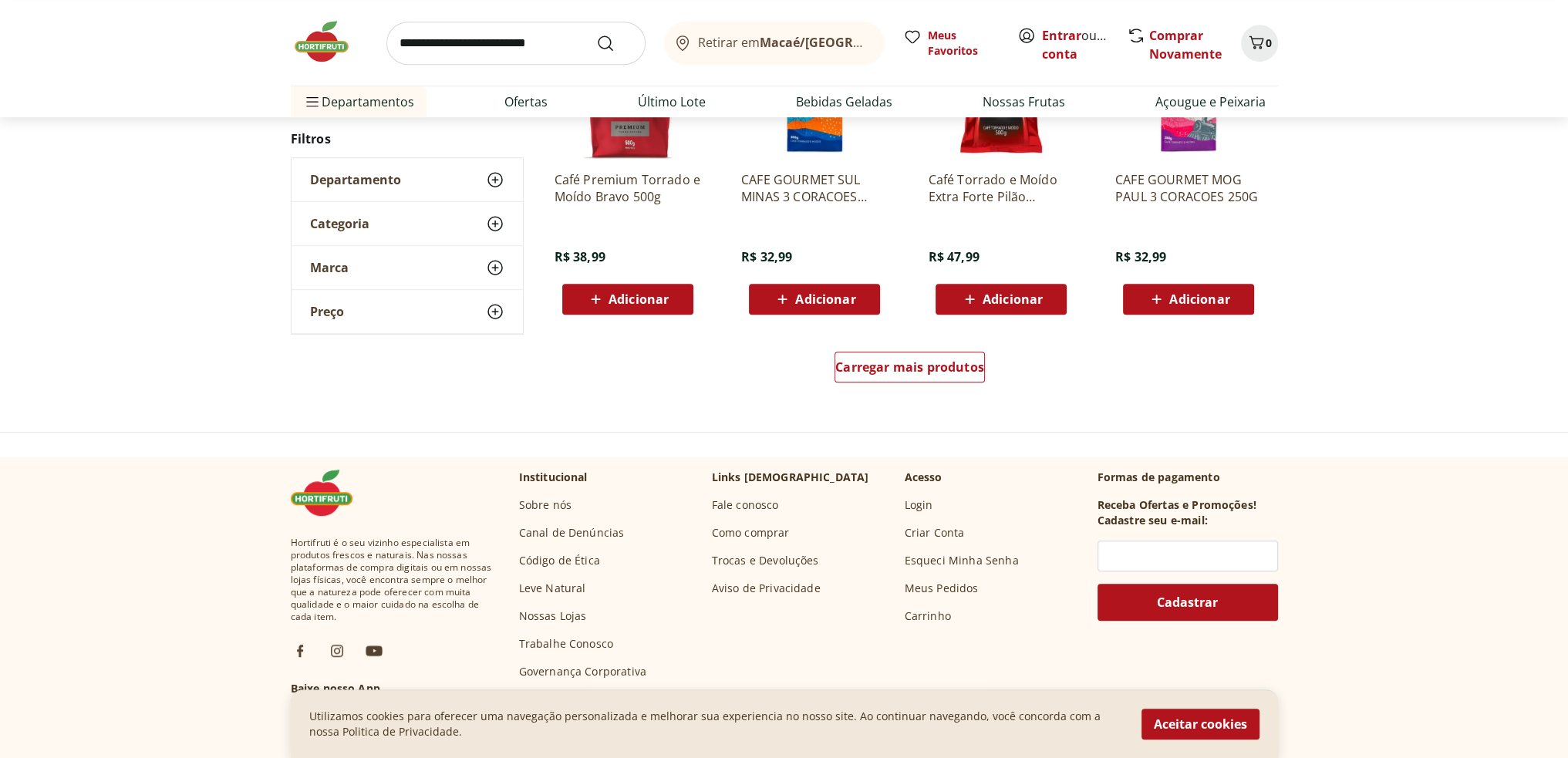
click at [883, 439] on div "Hortifruti Retirar em Macaé/RJ Entrar ou Criar conta 0 Retirar em Macaé/RJ Meus…" at bounding box center [784, 341] width 1568 height 2827
click at [897, 363] on span "Carregar mais produtos" at bounding box center [909, 367] width 148 height 12
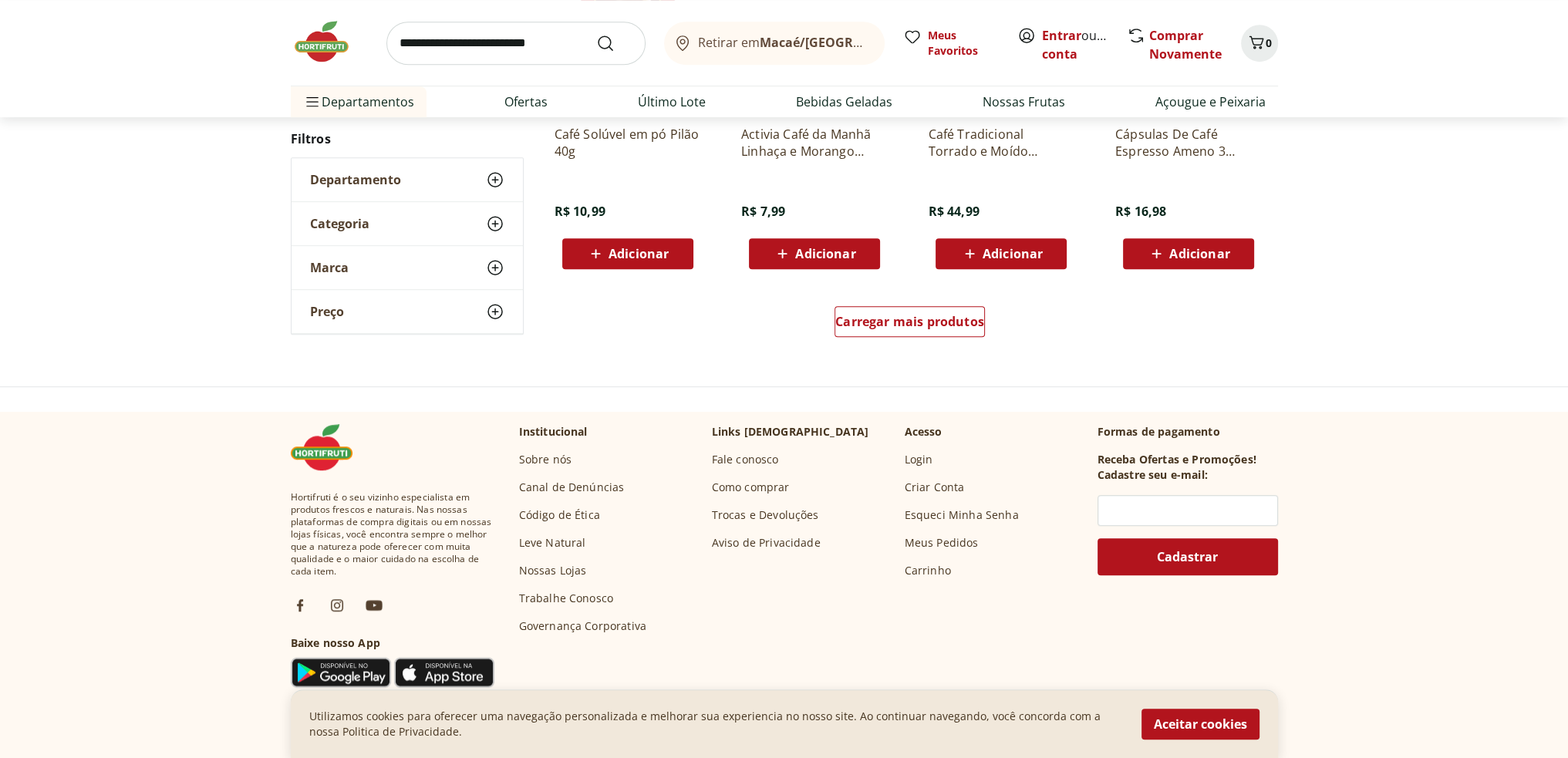
scroll to position [1147, 0]
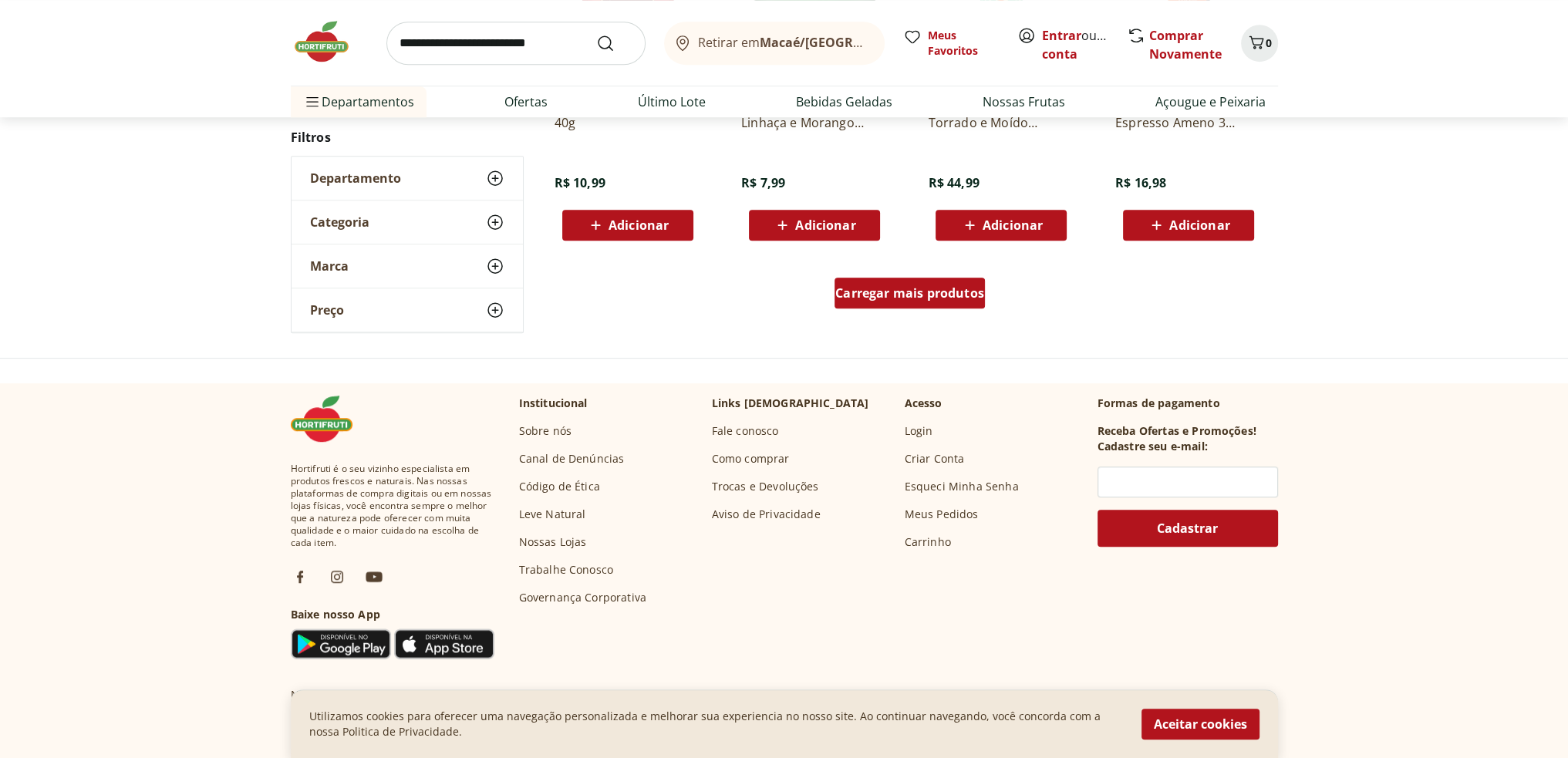
click at [906, 302] on div "Carregar mais produtos" at bounding box center [909, 293] width 150 height 31
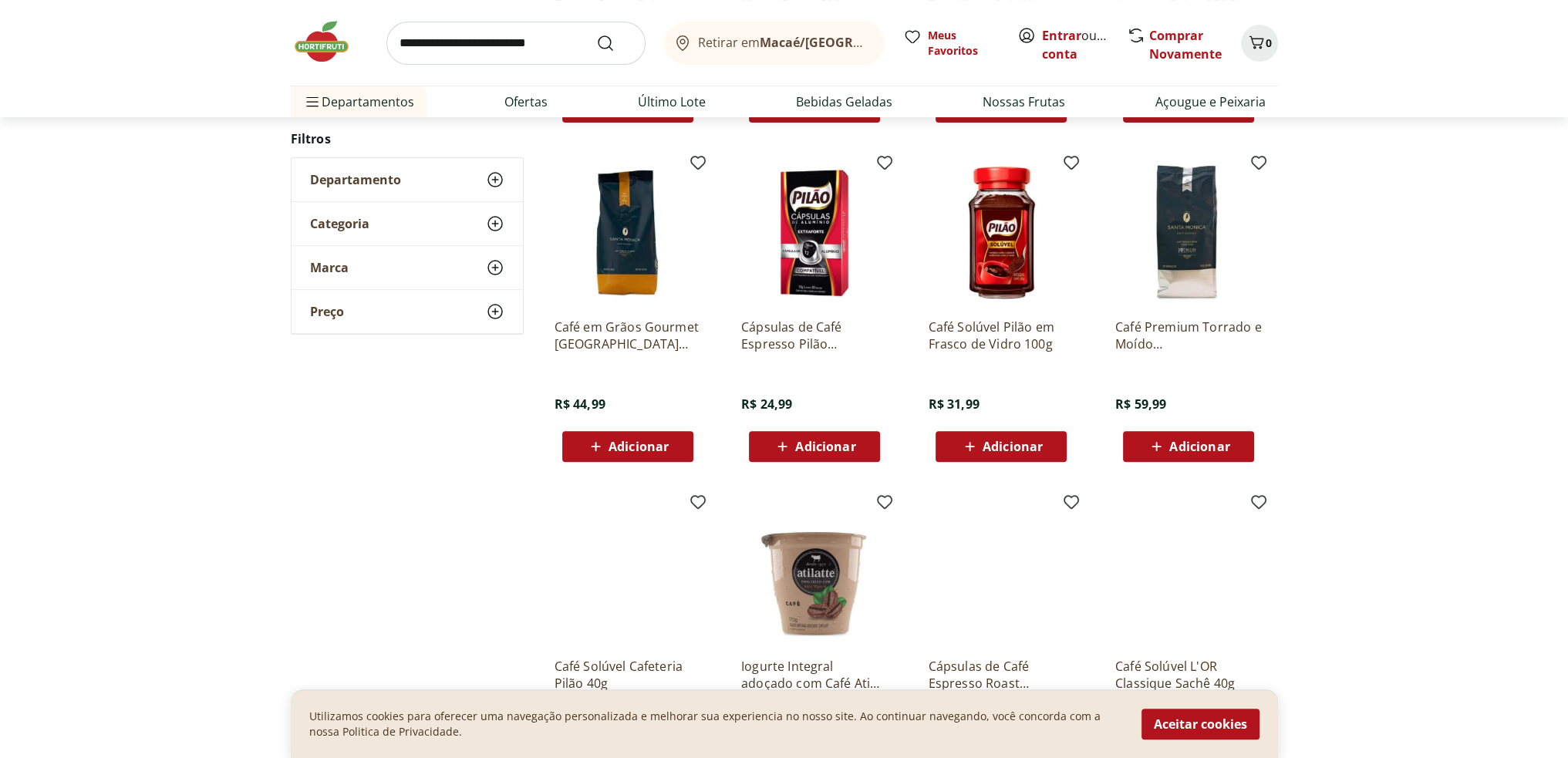
scroll to position [605, 0]
